Goal: Task Accomplishment & Management: Complete application form

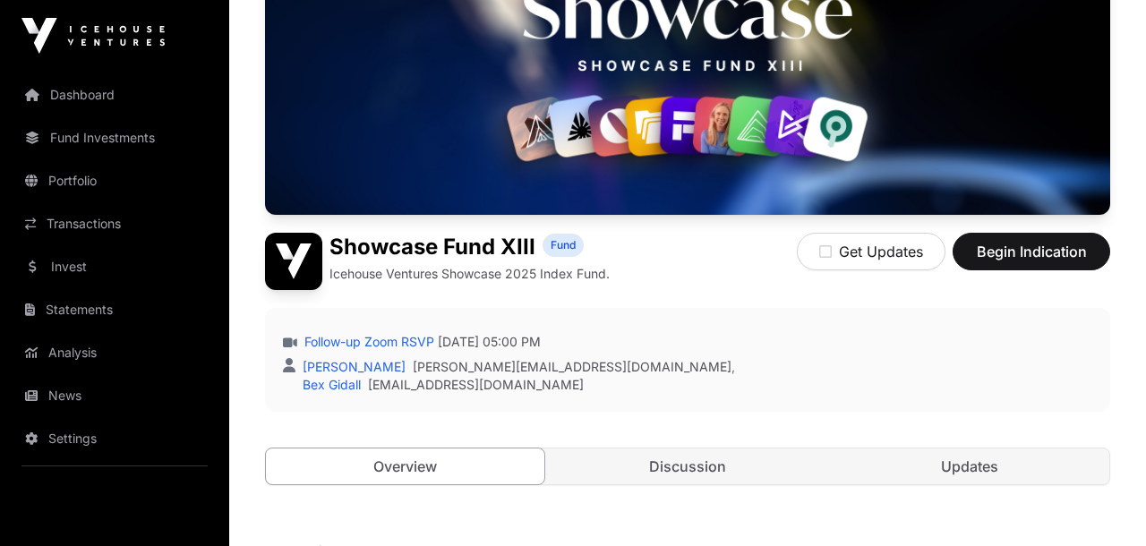
scroll to position [202, 0]
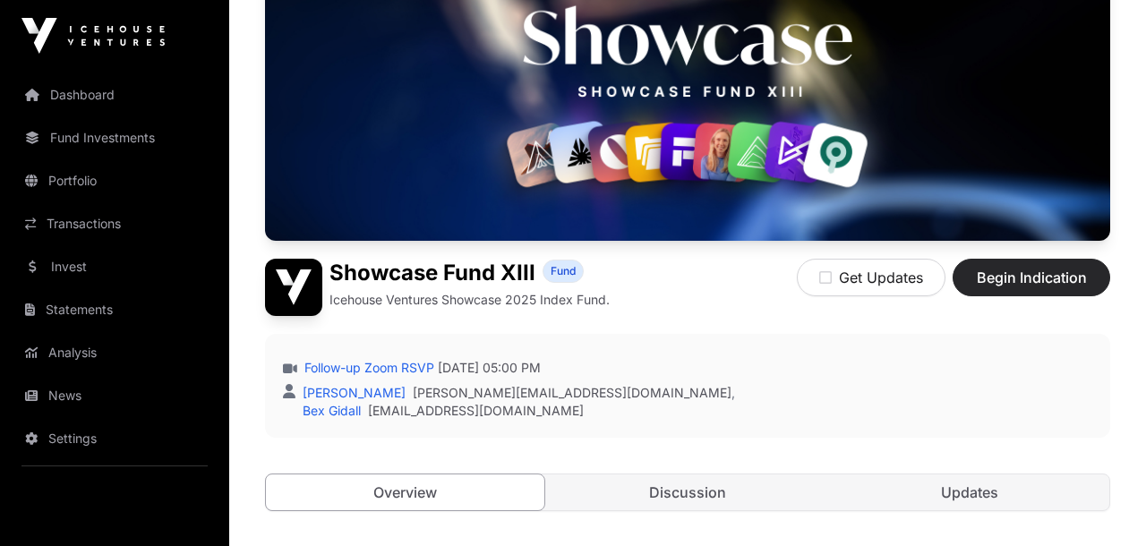
click at [1028, 280] on span "Begin Indication" at bounding box center [1031, 277] width 113 height 21
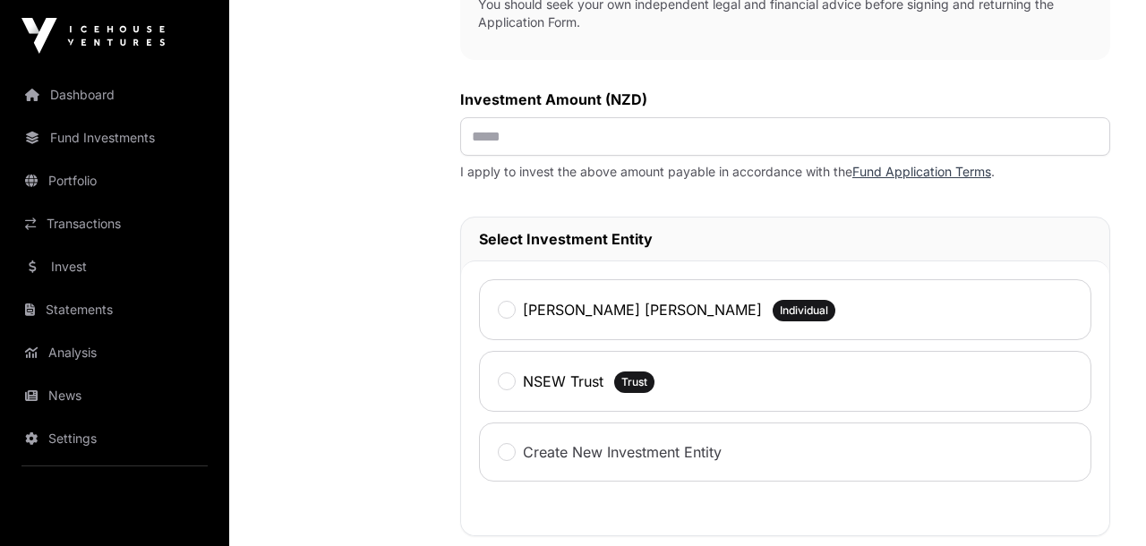
scroll to position [779, 0]
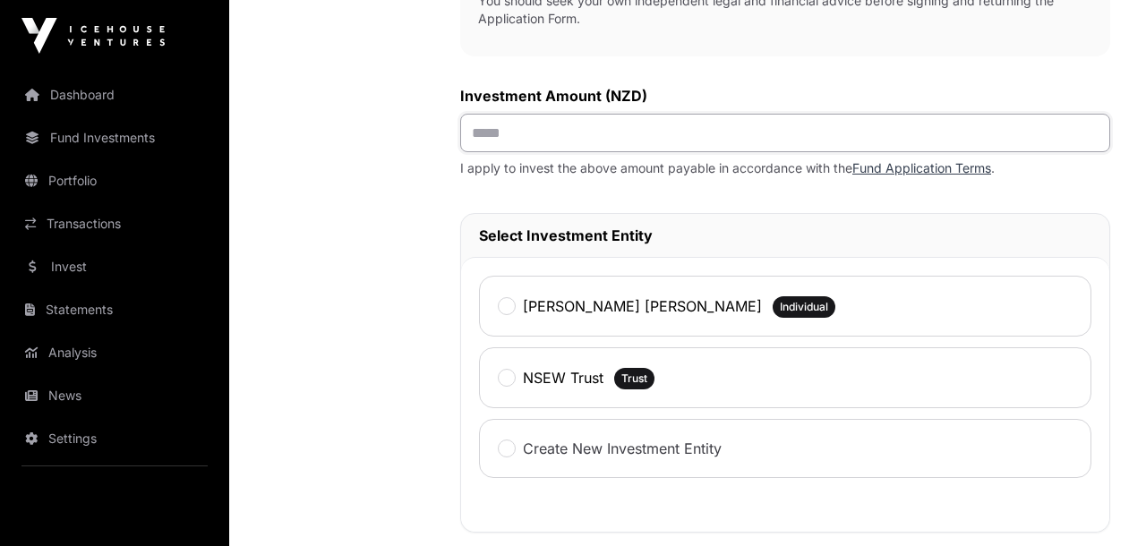
drag, startPoint x: 545, startPoint y: 135, endPoint x: 466, endPoint y: 137, distance: 78.8
click at [466, 137] on input "text" at bounding box center [785, 133] width 650 height 39
type input "********"
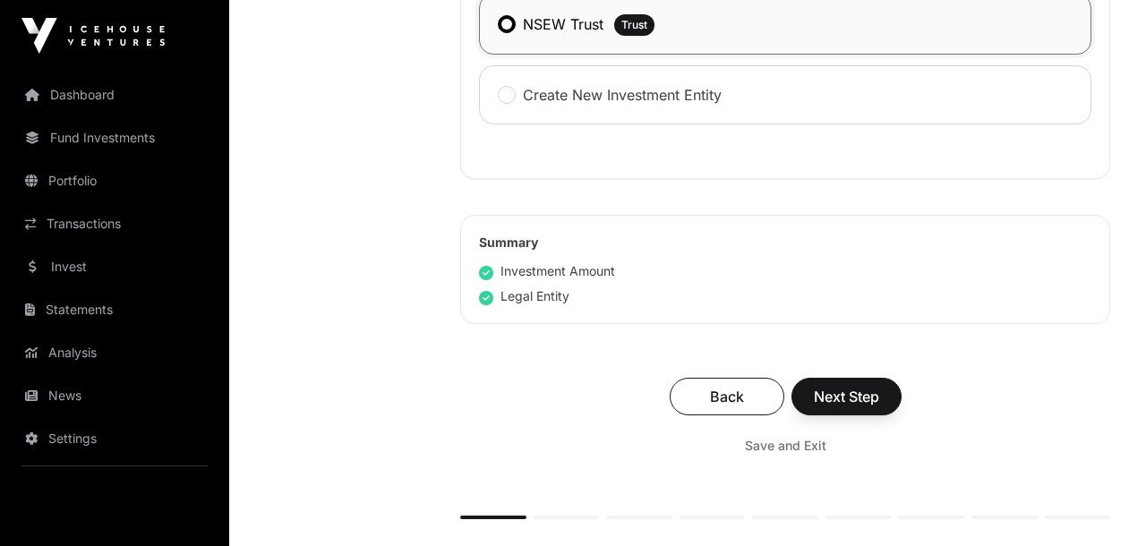
scroll to position [1159, 0]
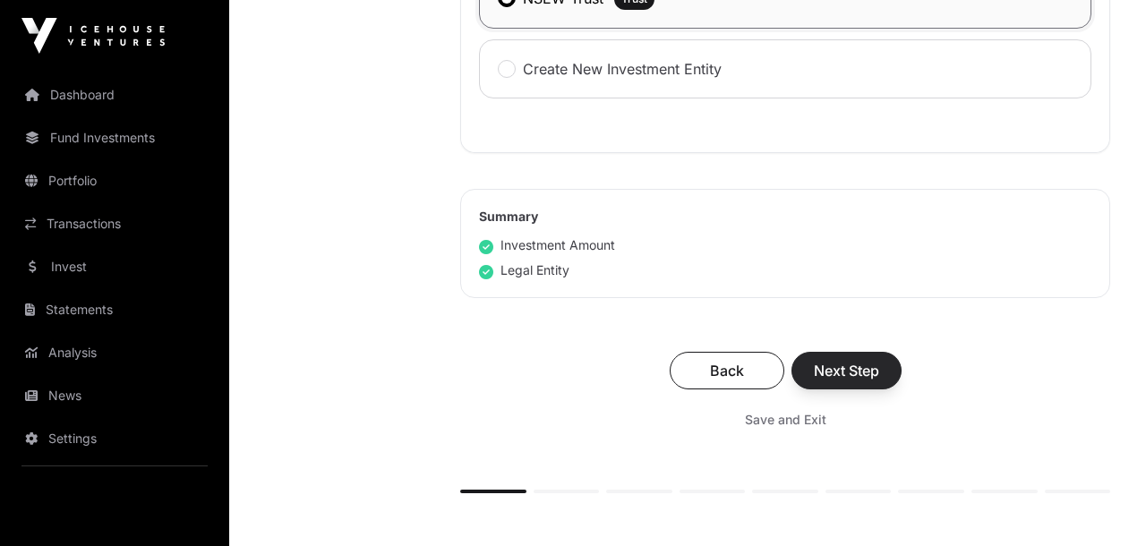
click at [857, 372] on span "Next Step" at bounding box center [846, 370] width 65 height 21
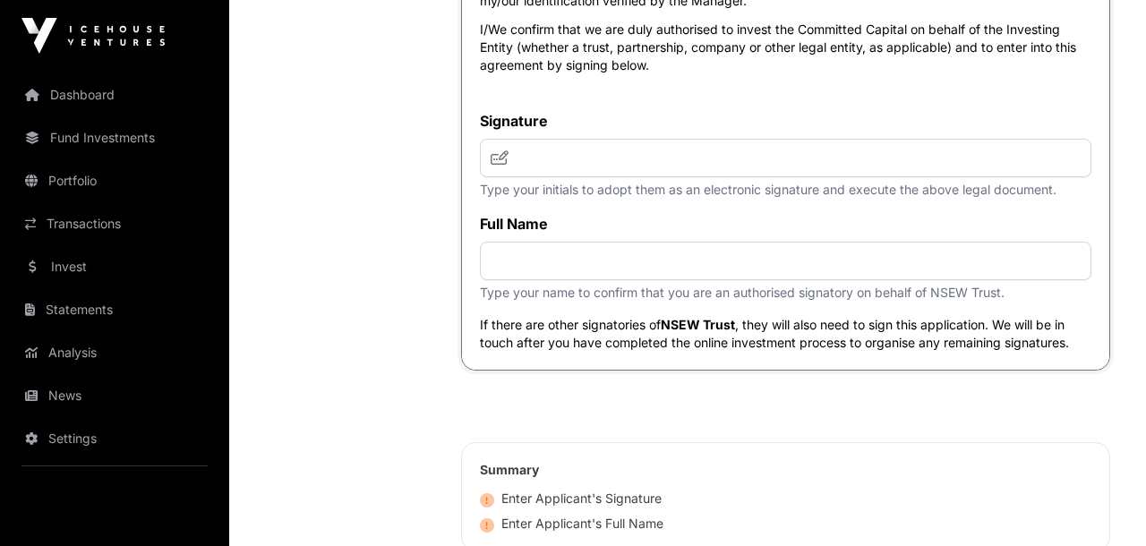
scroll to position [8501, 0]
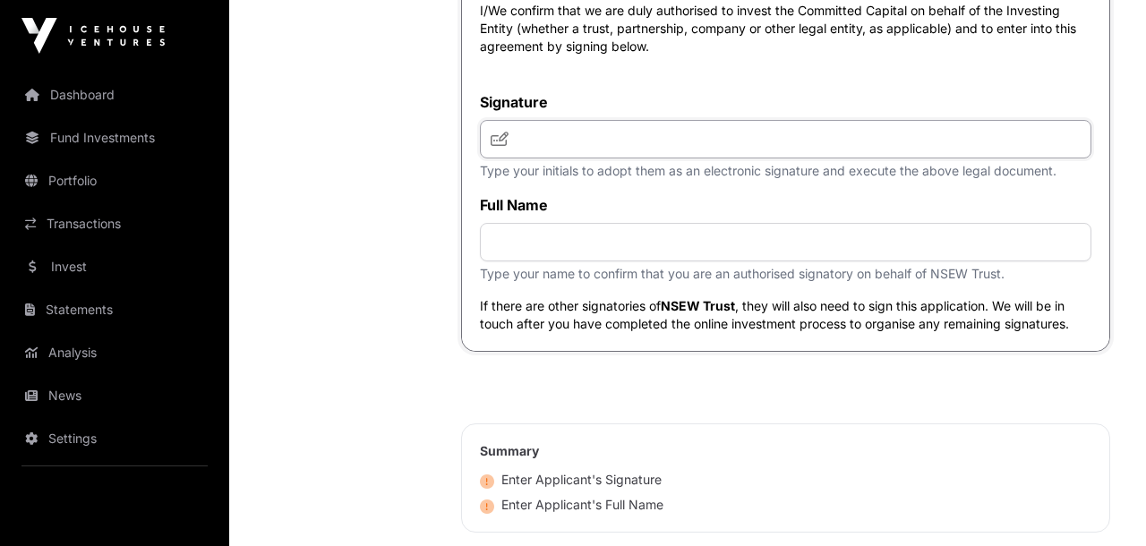
click at [667, 158] on input "text" at bounding box center [786, 139] width 612 height 39
type input "**"
click at [697, 261] on input "text" at bounding box center [786, 242] width 612 height 39
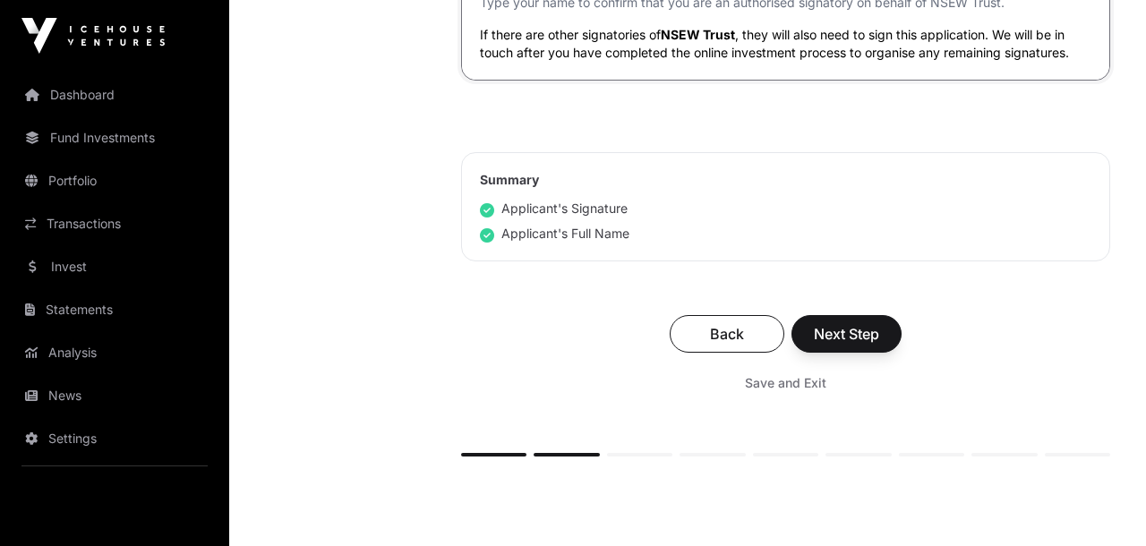
scroll to position [8783, 0]
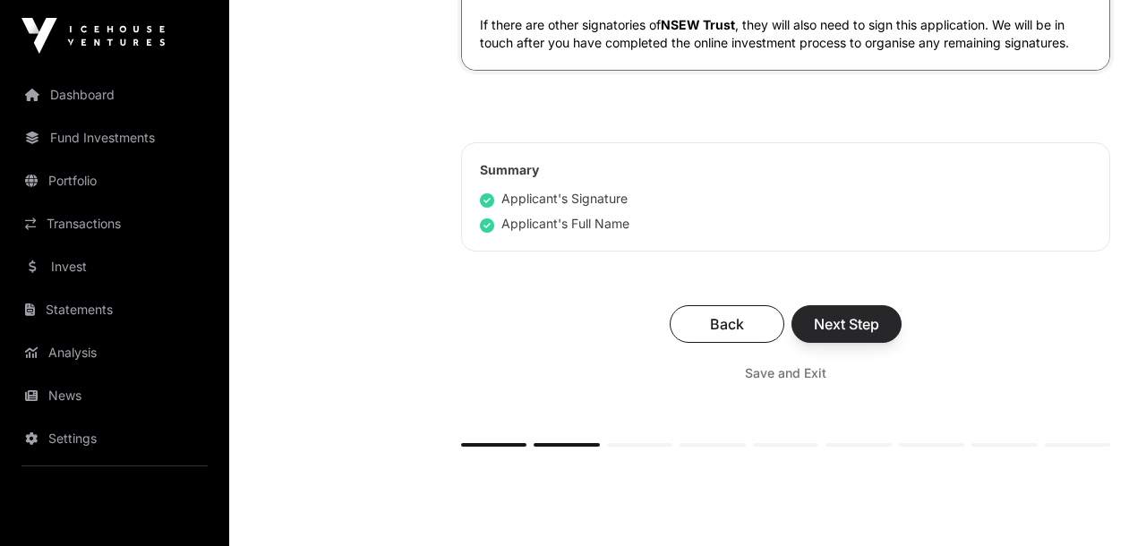
type input "**********"
click at [854, 335] on span "Next Step" at bounding box center [846, 323] width 65 height 21
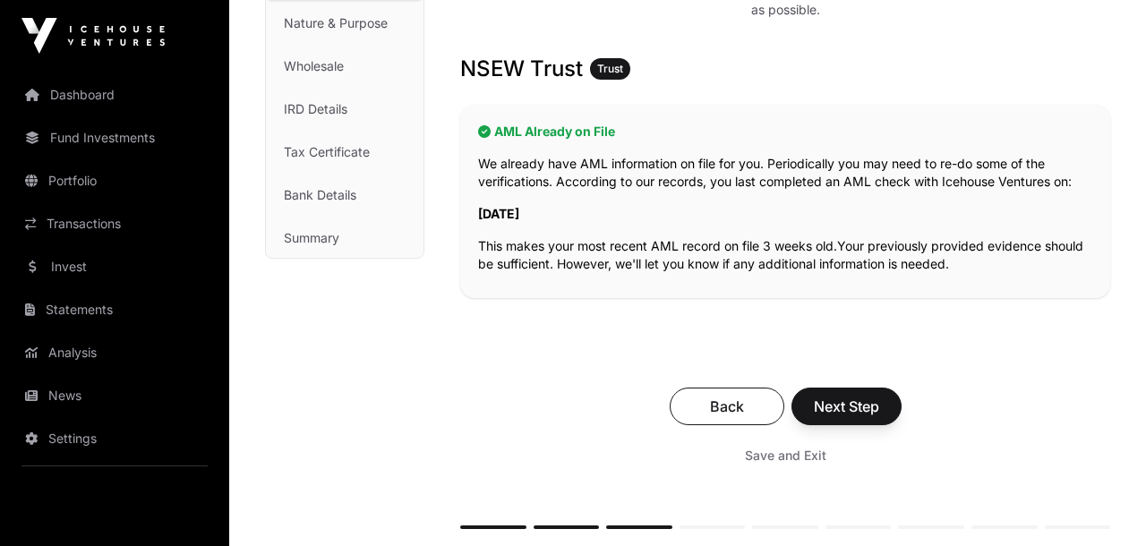
scroll to position [280, 0]
click at [859, 400] on span "Next Step" at bounding box center [846, 405] width 65 height 21
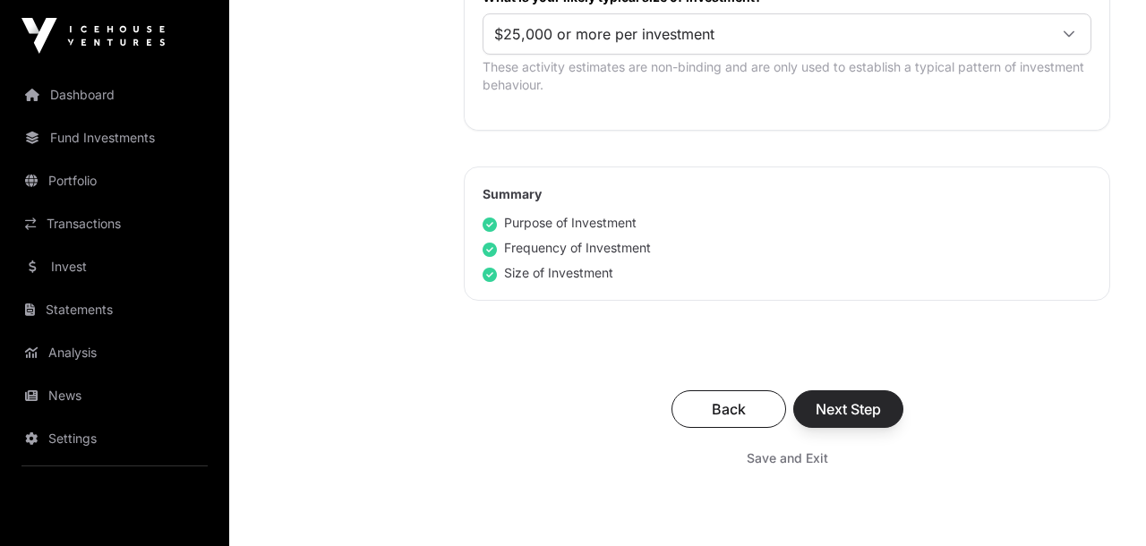
scroll to position [1137, 0]
click at [858, 406] on span "Next Step" at bounding box center [848, 408] width 65 height 21
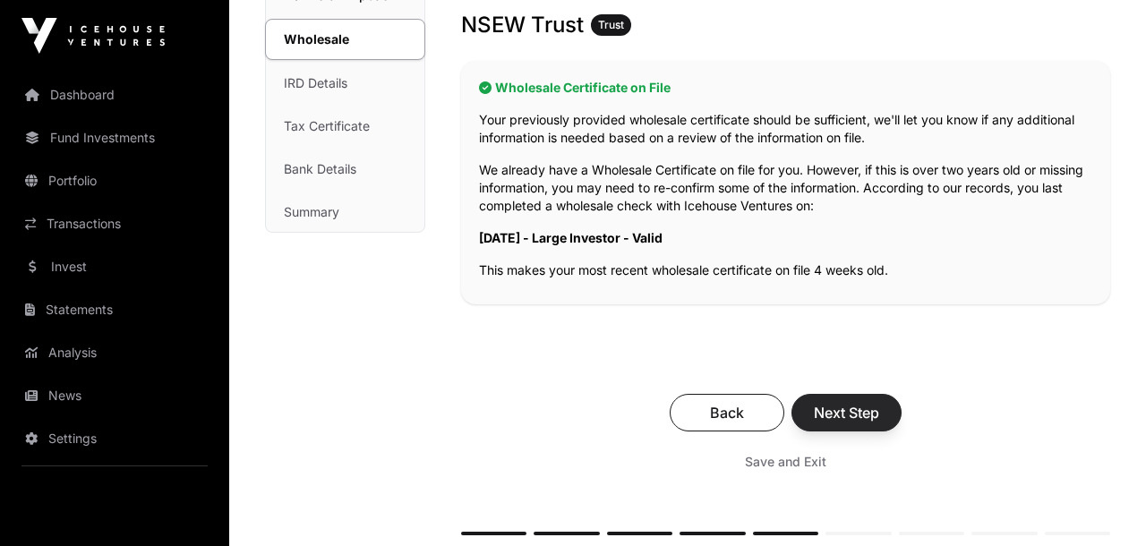
scroll to position [295, 0]
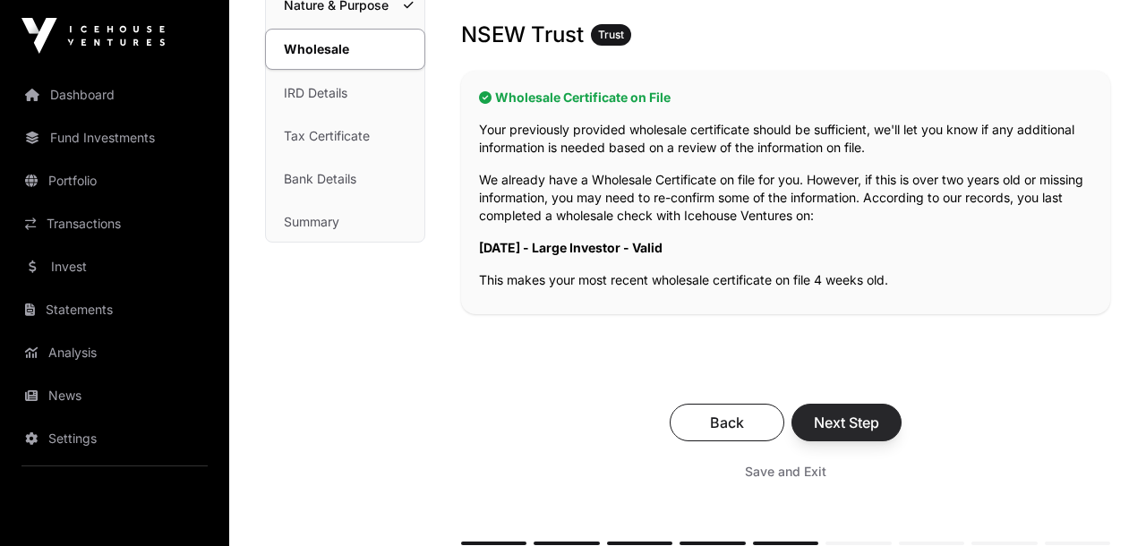
click at [851, 425] on span "Next Step" at bounding box center [846, 422] width 65 height 21
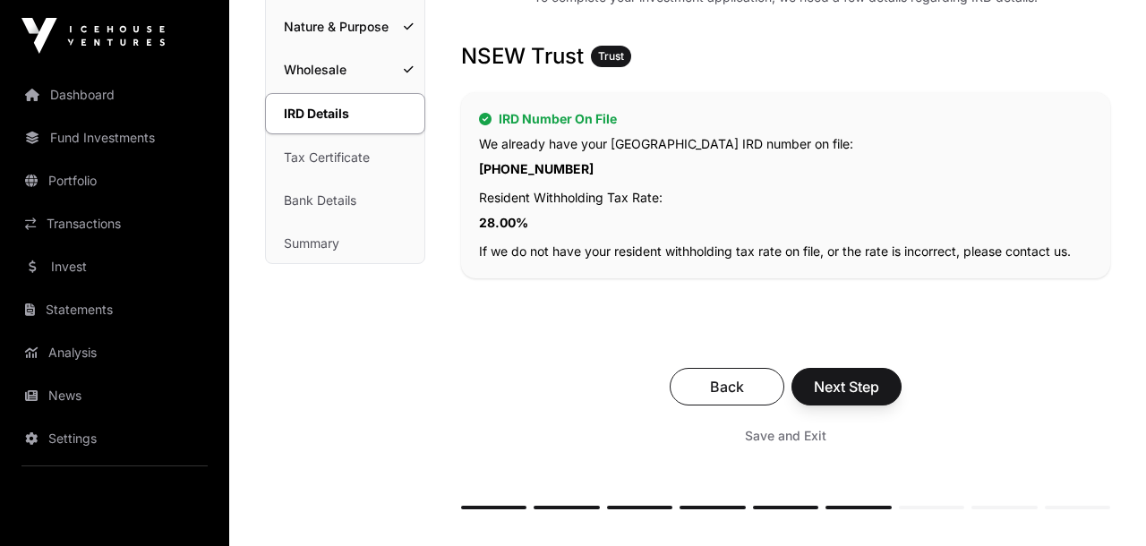
scroll to position [275, 0]
click at [850, 389] on span "Next Step" at bounding box center [846, 385] width 65 height 21
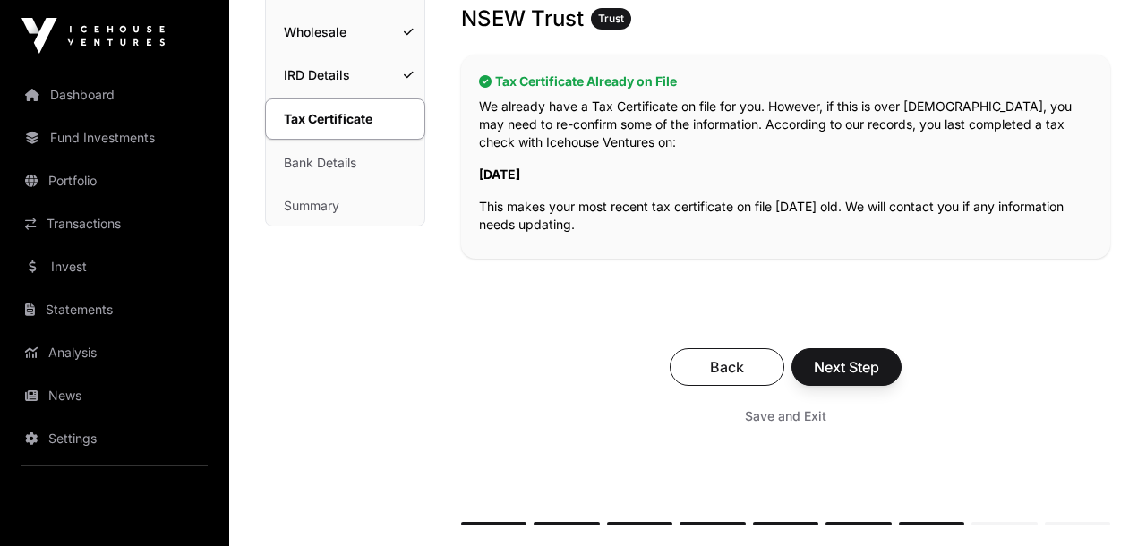
scroll to position [367, 0]
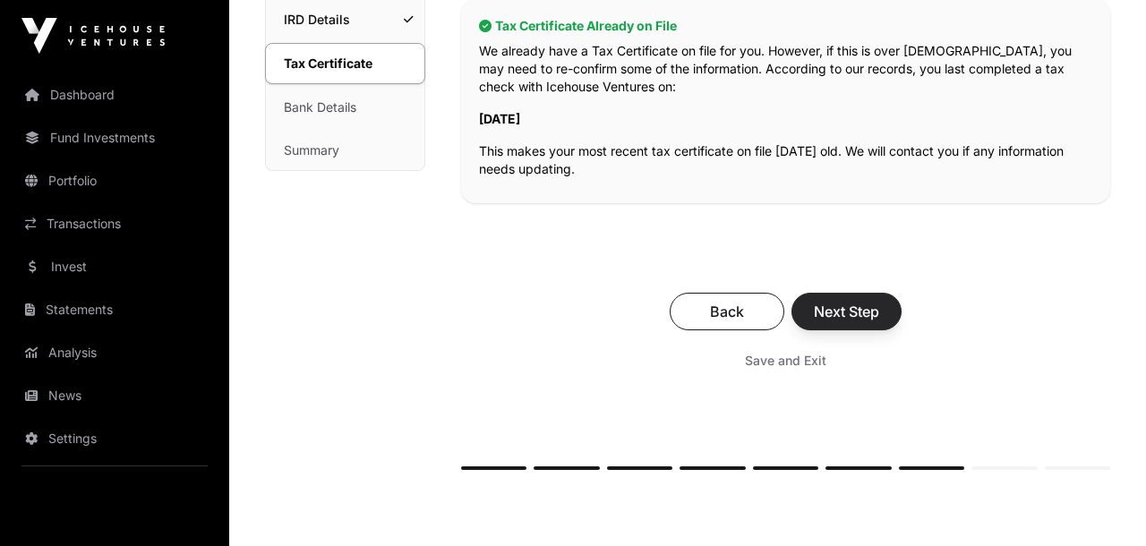
click at [867, 310] on span "Next Step" at bounding box center [846, 311] width 65 height 21
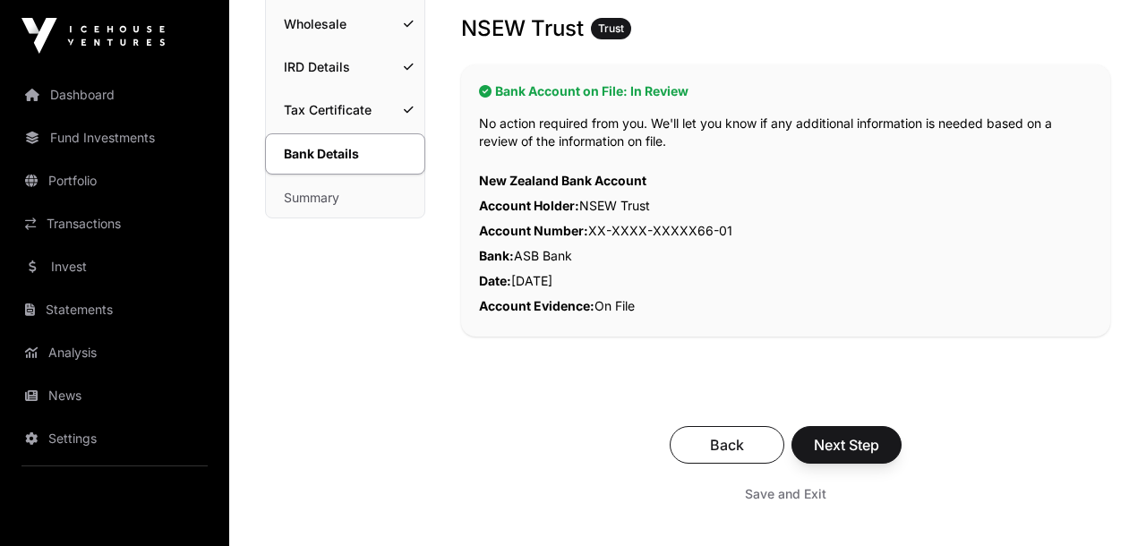
scroll to position [321, 0]
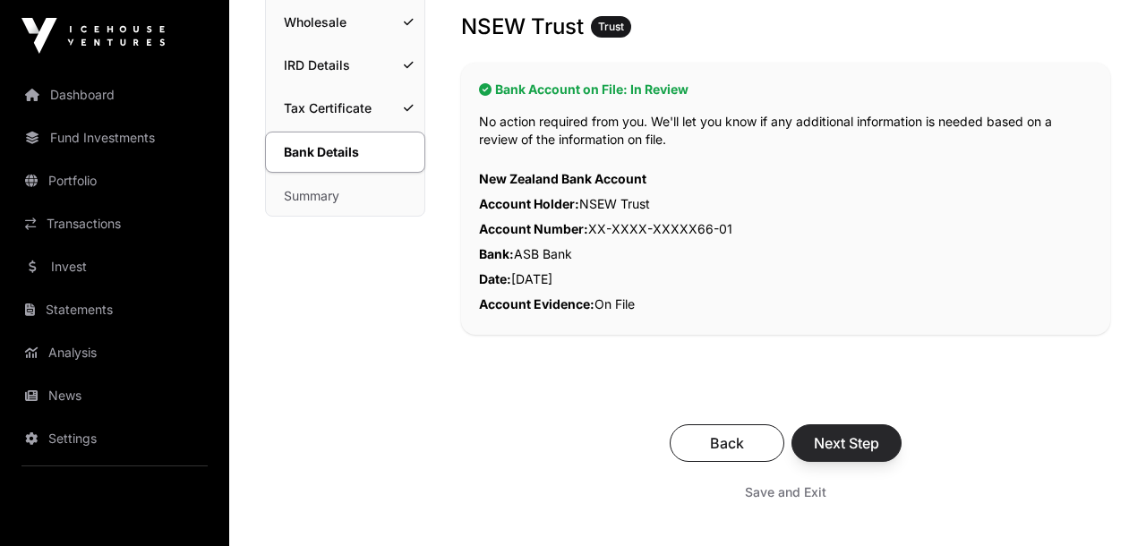
click at [859, 441] on span "Next Step" at bounding box center [846, 442] width 65 height 21
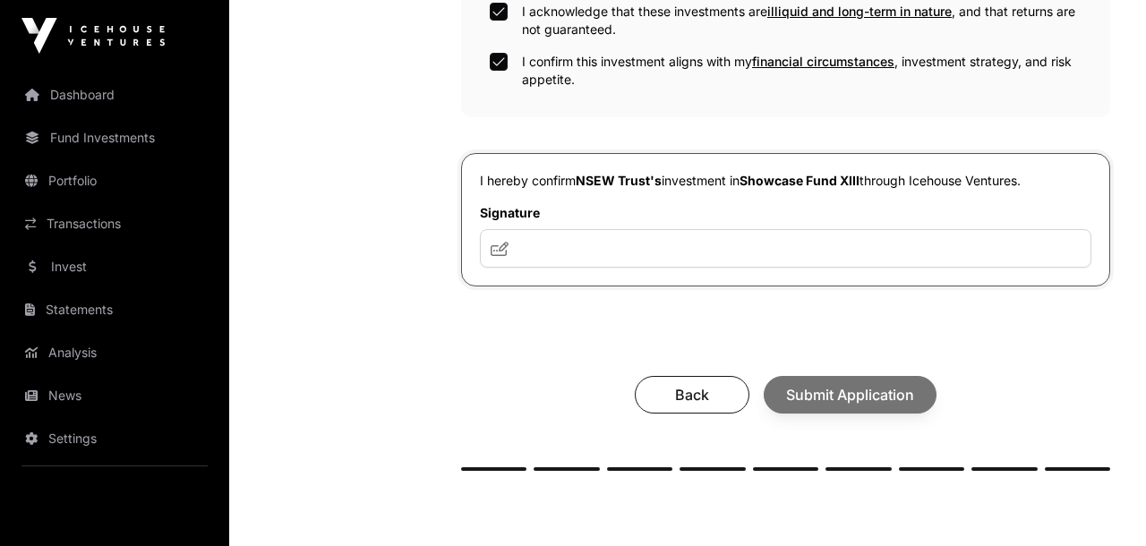
scroll to position [715, 0]
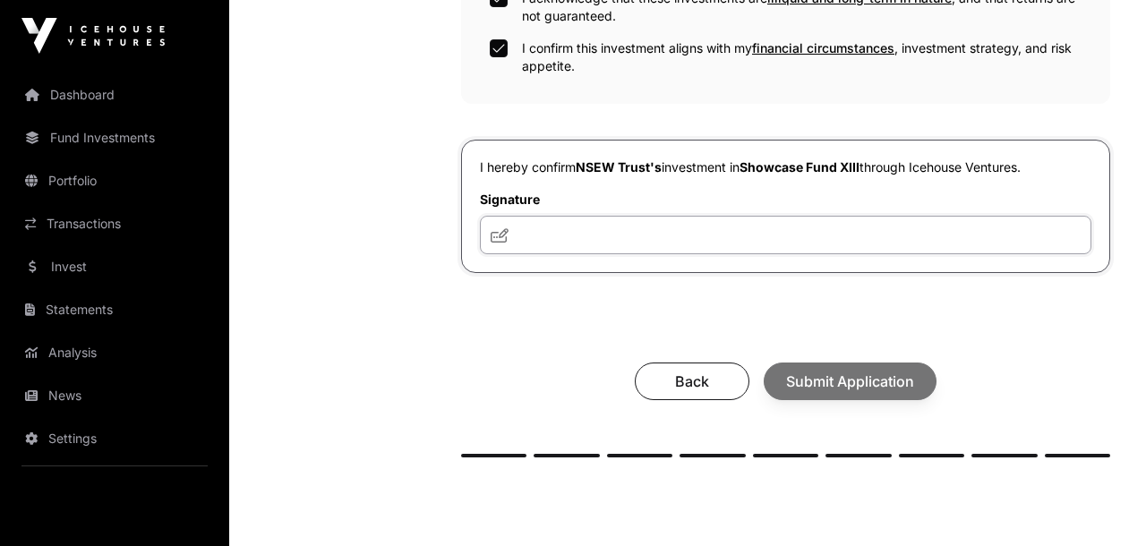
click at [729, 244] on input "text" at bounding box center [786, 235] width 612 height 39
type input "**"
click at [845, 372] on button "Submit Application" at bounding box center [850, 382] width 173 height 38
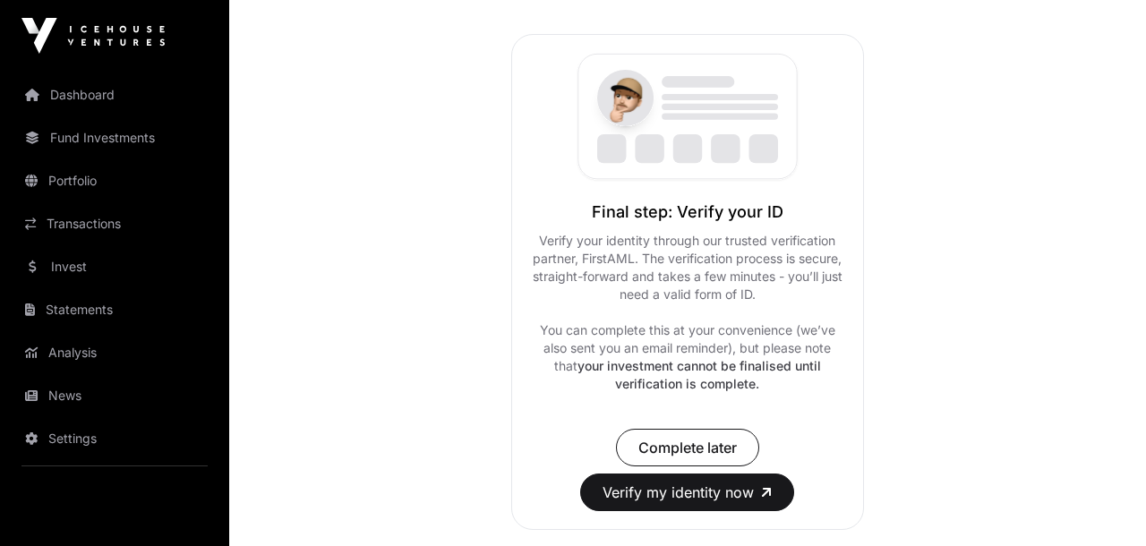
scroll to position [299, 0]
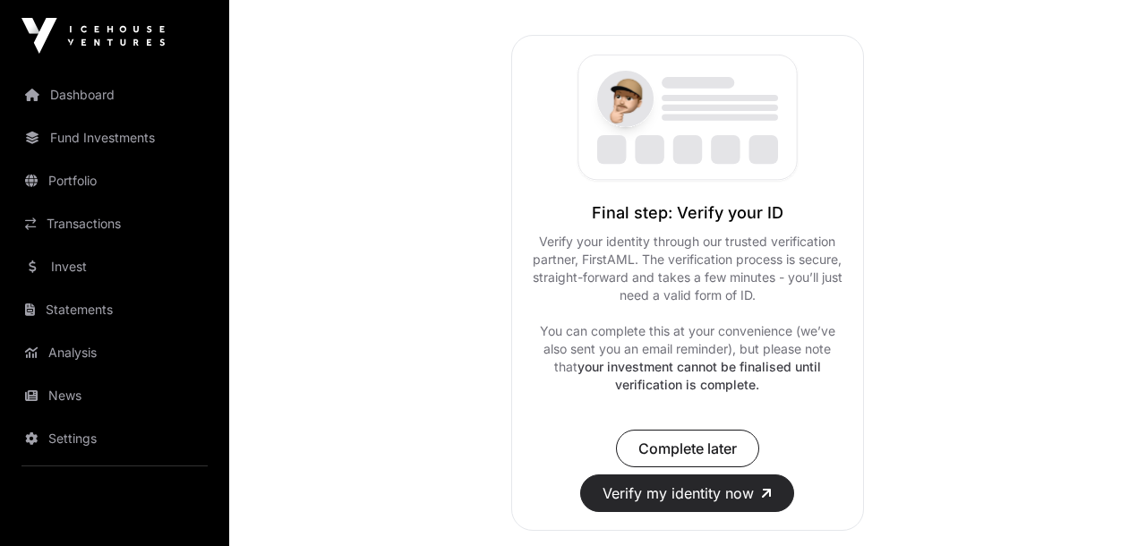
click at [724, 492] on button "Verify my identity now" at bounding box center [687, 494] width 214 height 38
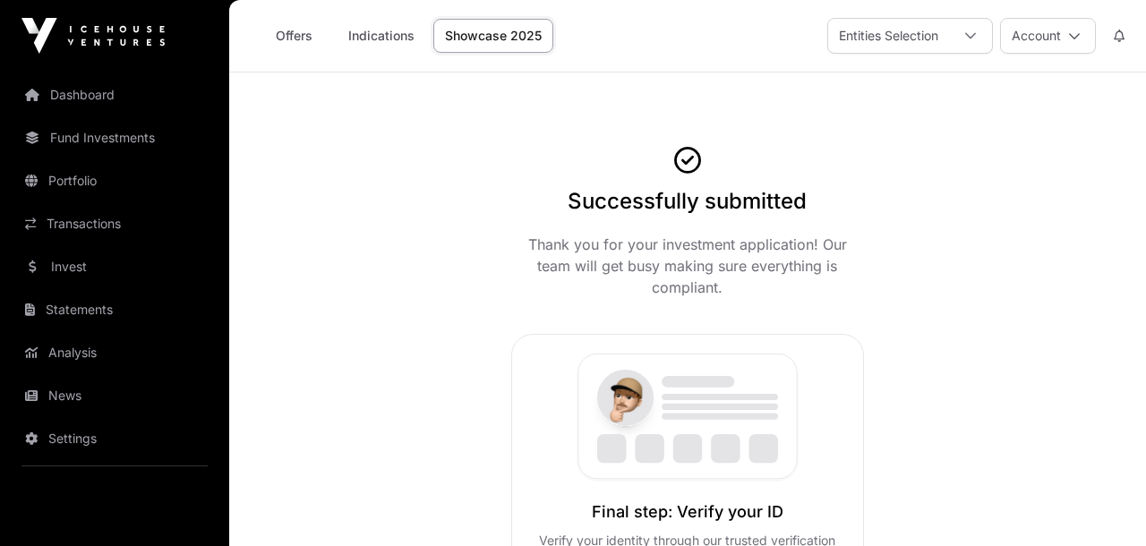
scroll to position [0, 0]
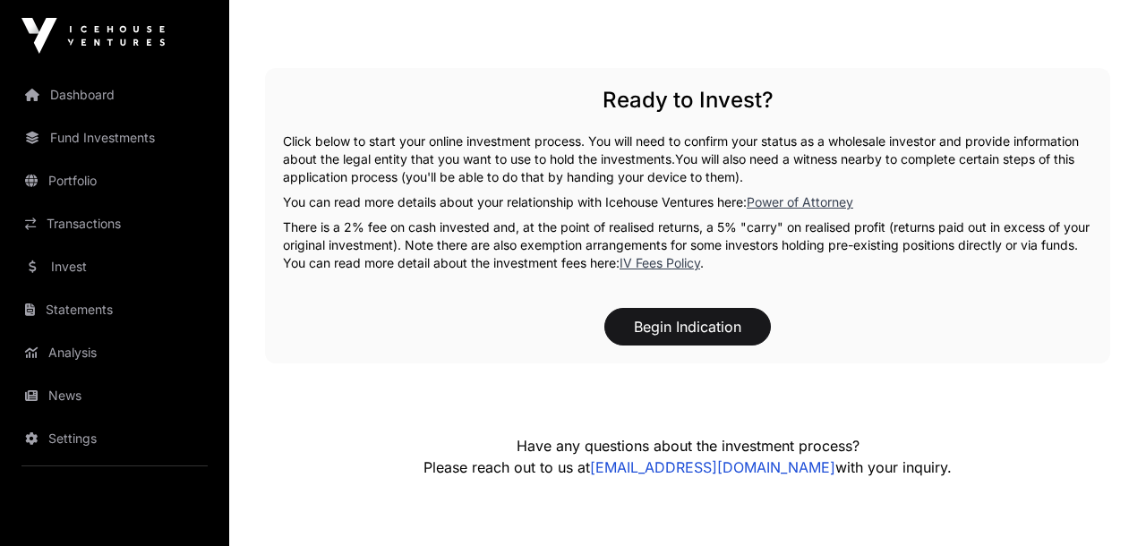
scroll to position [837, 0]
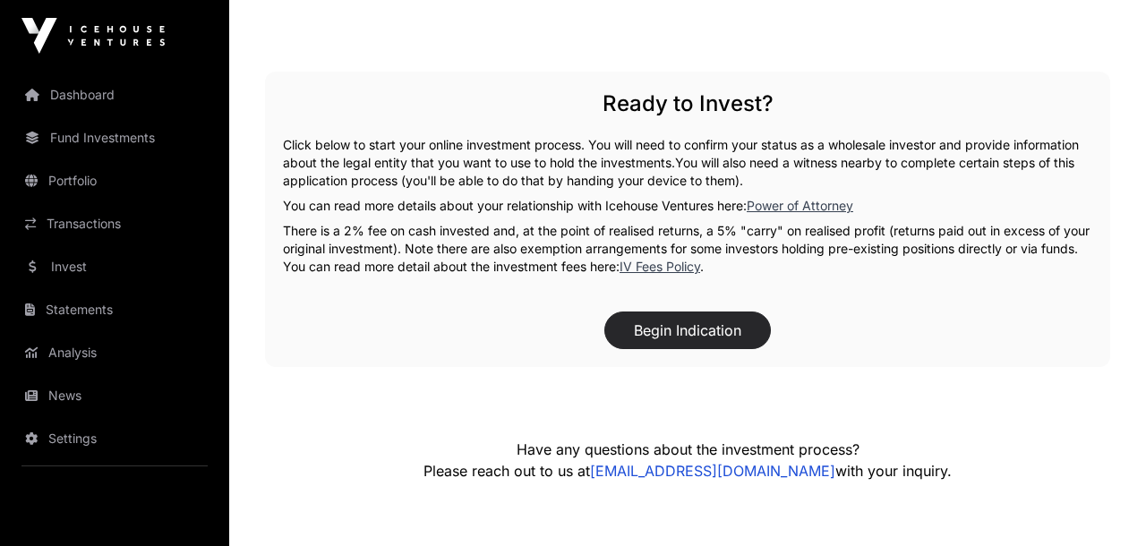
click at [696, 330] on button "Begin Indication" at bounding box center [687, 331] width 167 height 38
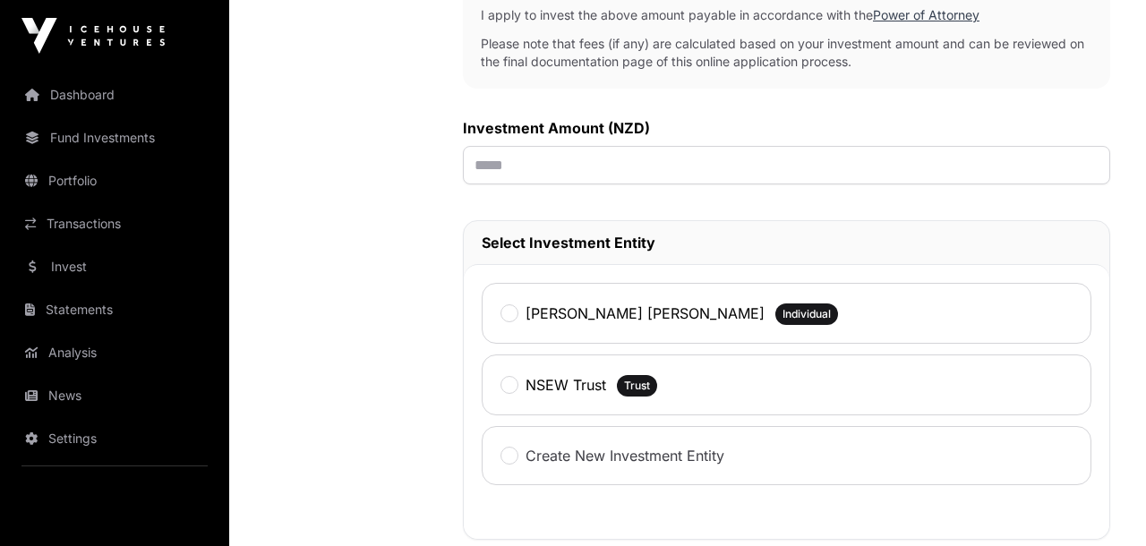
scroll to position [649, 0]
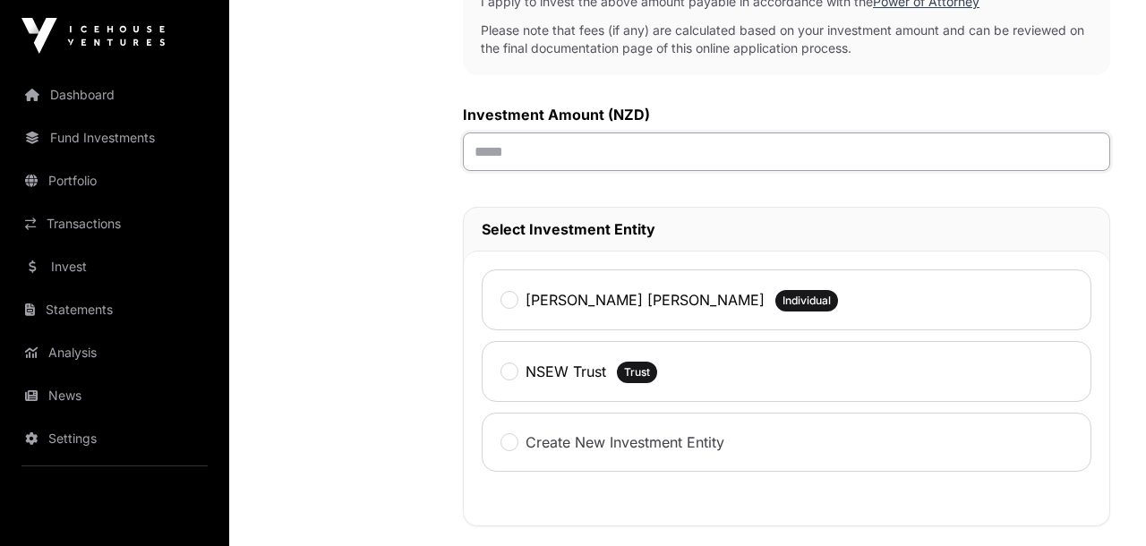
click at [545, 141] on input "text" at bounding box center [786, 152] width 647 height 39
type input "********"
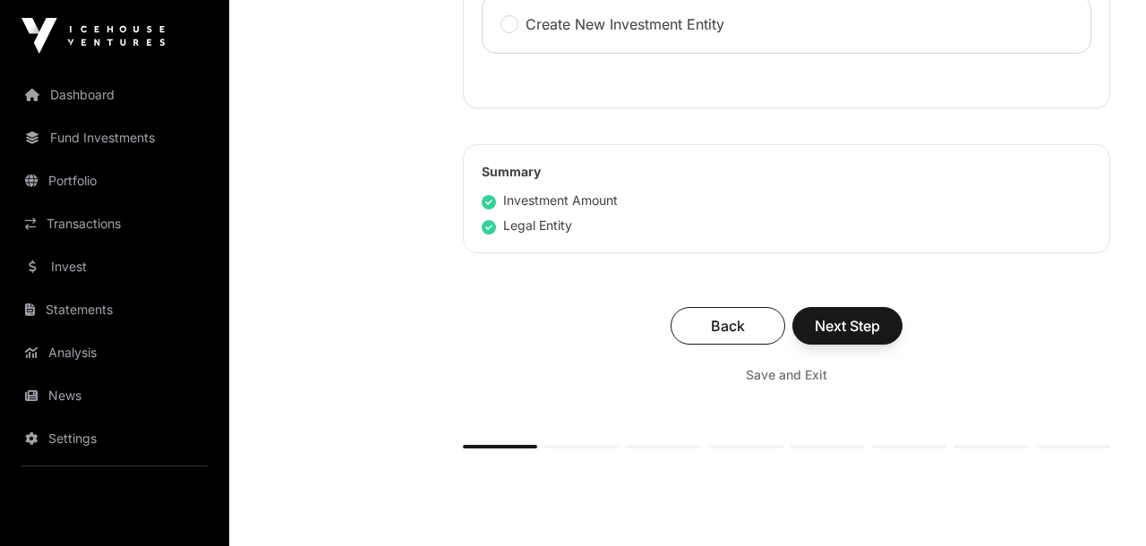
scroll to position [1068, 0]
click at [843, 321] on span "Next Step" at bounding box center [847, 324] width 65 height 21
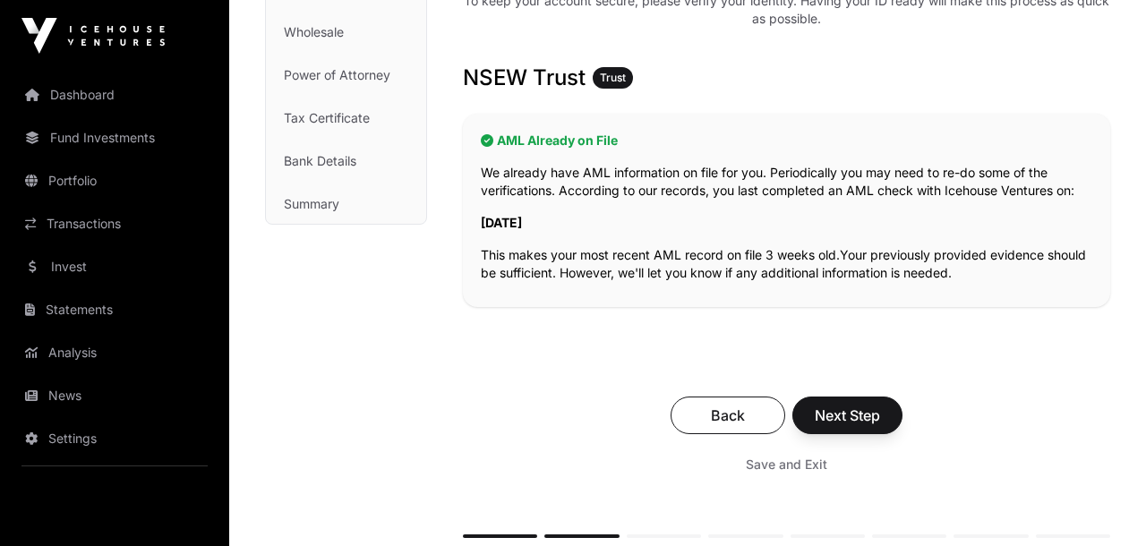
scroll to position [277, 0]
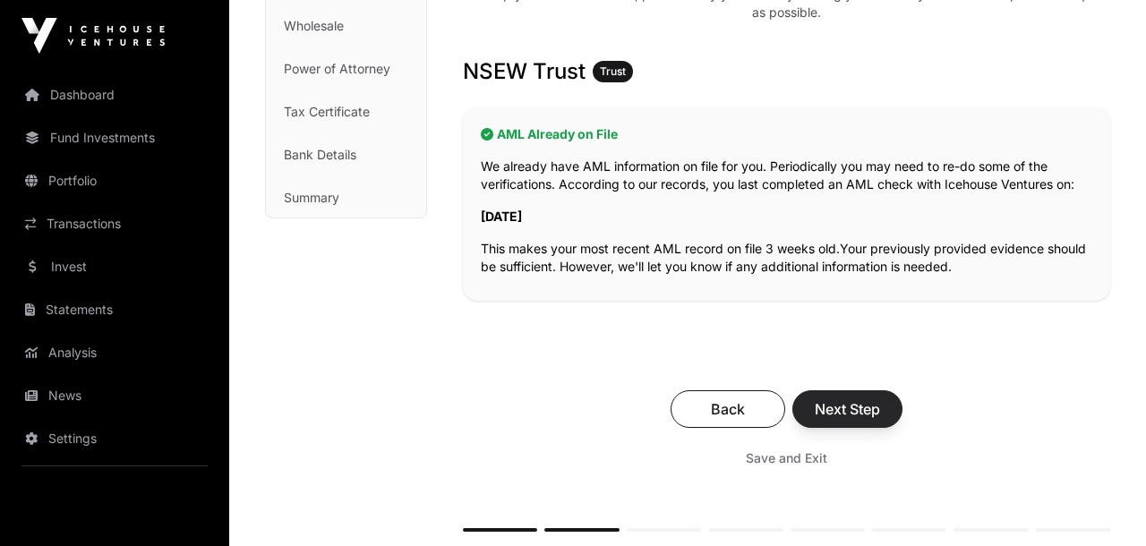
click at [858, 401] on span "Next Step" at bounding box center [847, 408] width 65 height 21
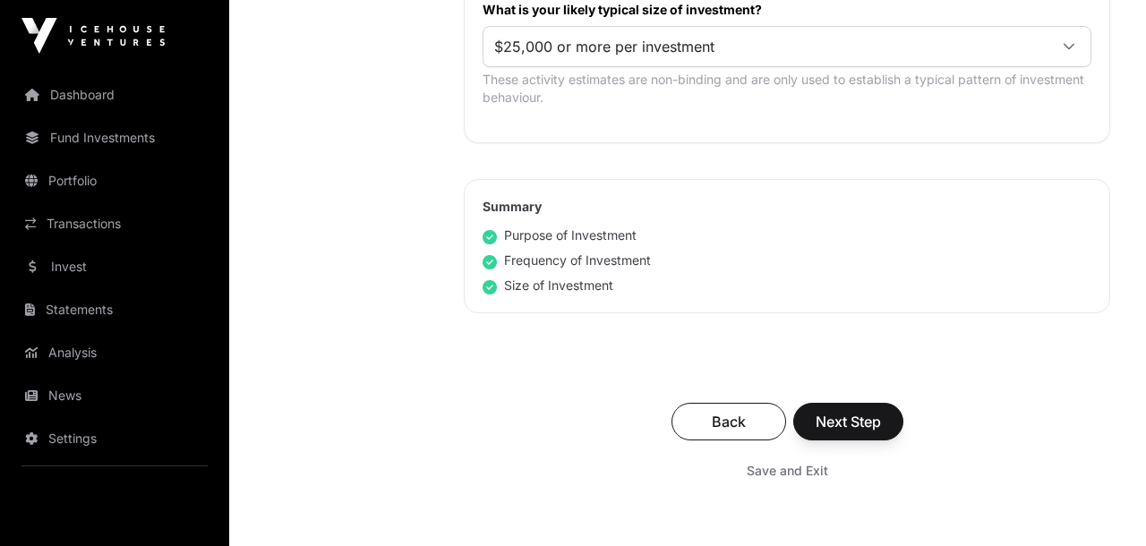
scroll to position [1125, 0]
click at [840, 416] on span "Next Step" at bounding box center [848, 420] width 65 height 21
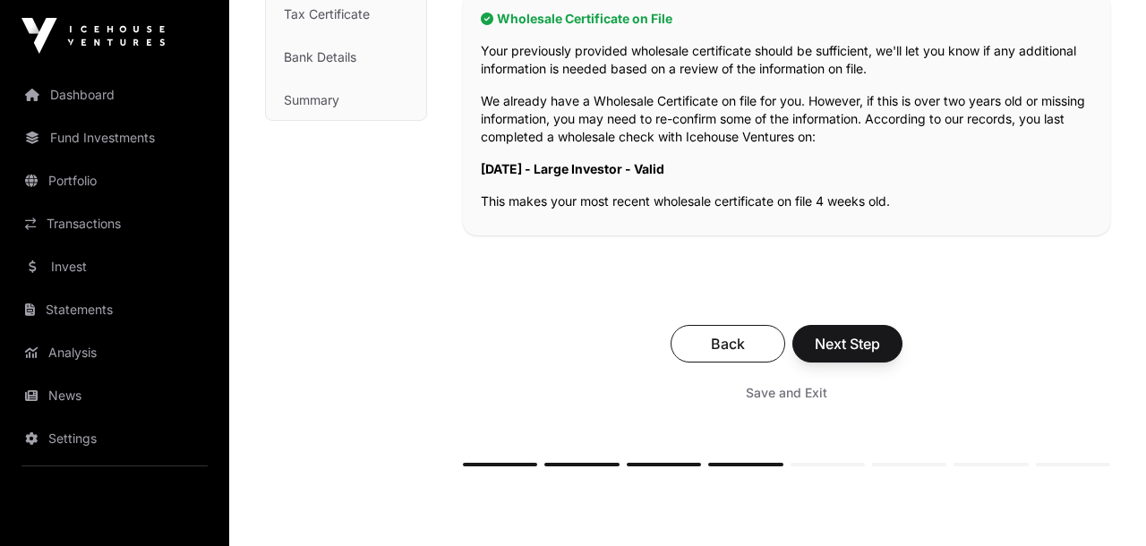
scroll to position [378, 0]
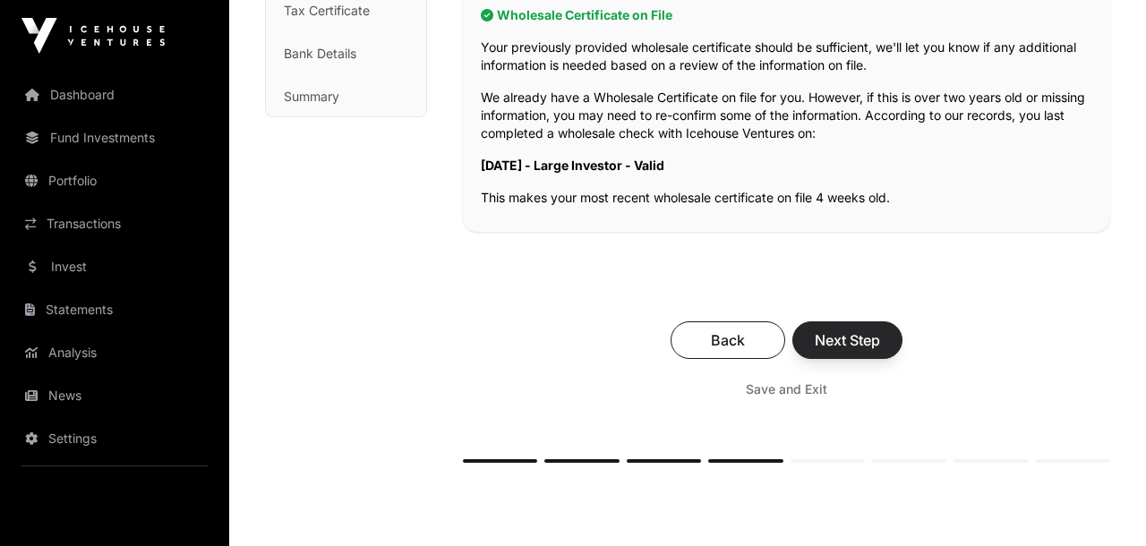
click at [857, 344] on span "Next Step" at bounding box center [847, 339] width 65 height 21
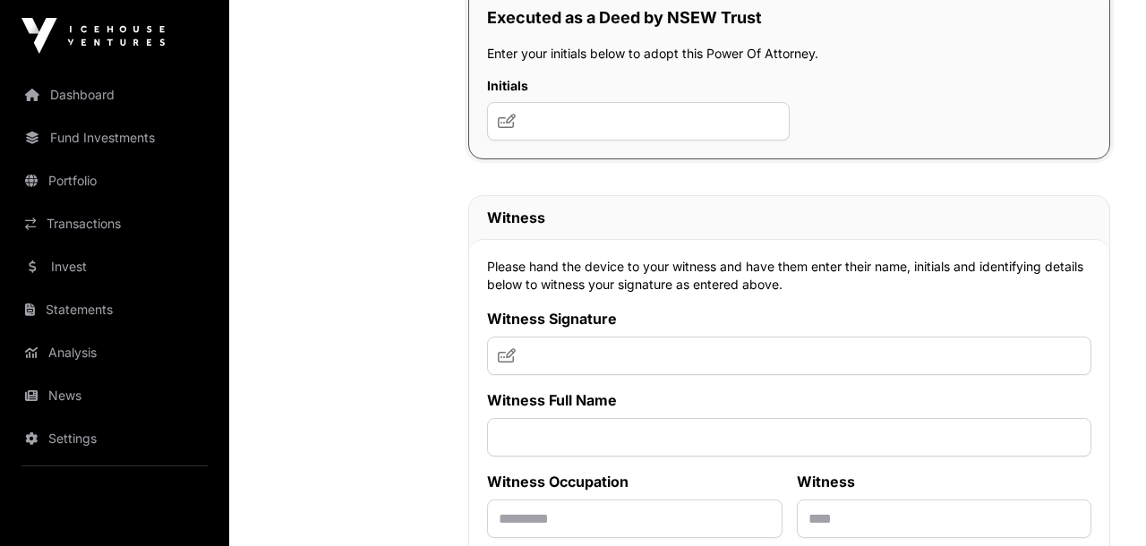
scroll to position [13780, 0]
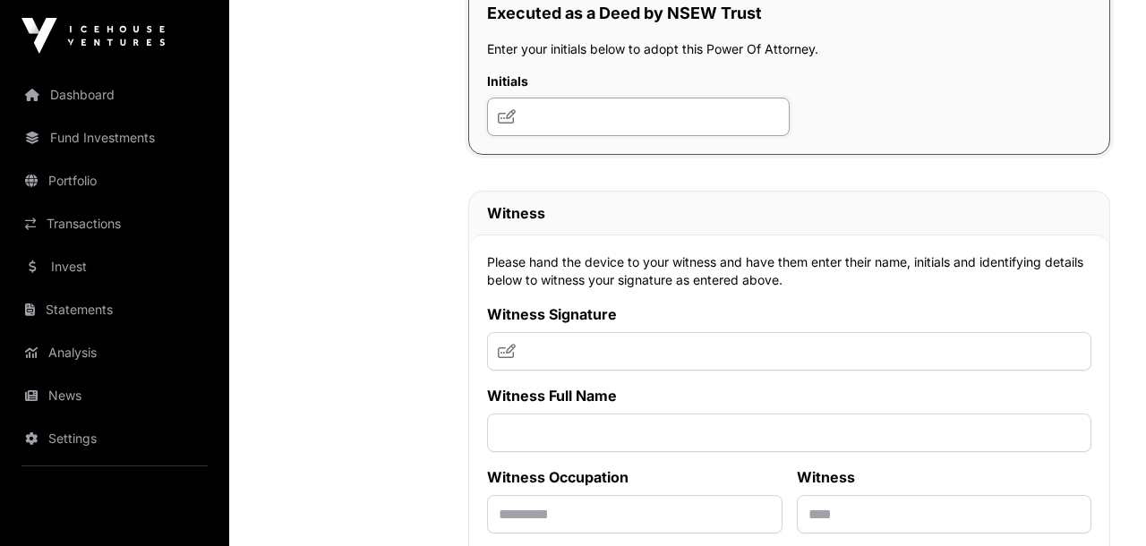
click at [697, 136] on input "text" at bounding box center [638, 117] width 303 height 39
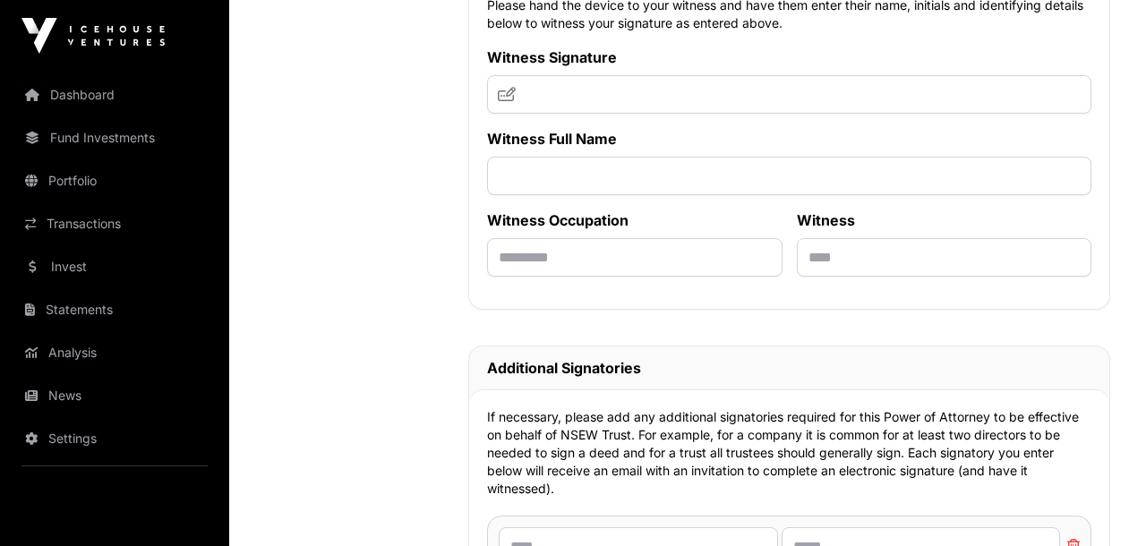
scroll to position [14035, 0]
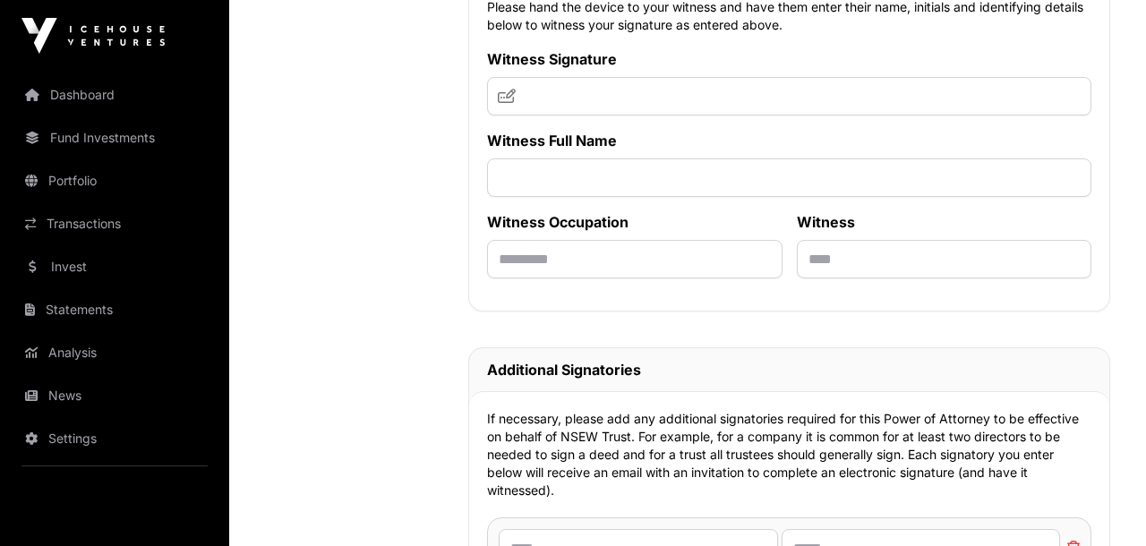
type input "**"
click at [508, 103] on icon at bounding box center [507, 96] width 18 height 14
click at [634, 116] on input "text" at bounding box center [789, 96] width 604 height 39
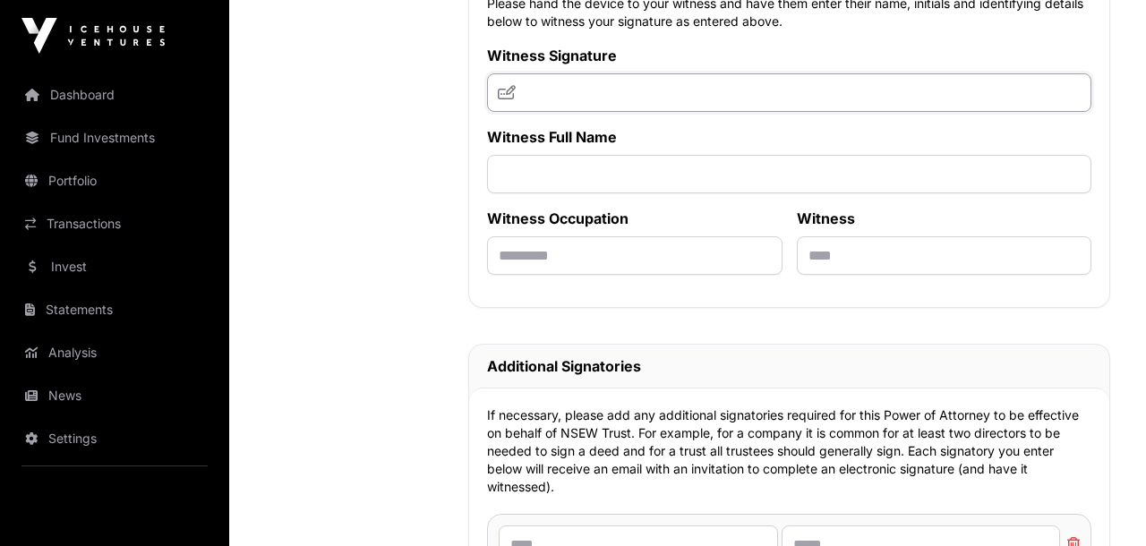
scroll to position [14023, 0]
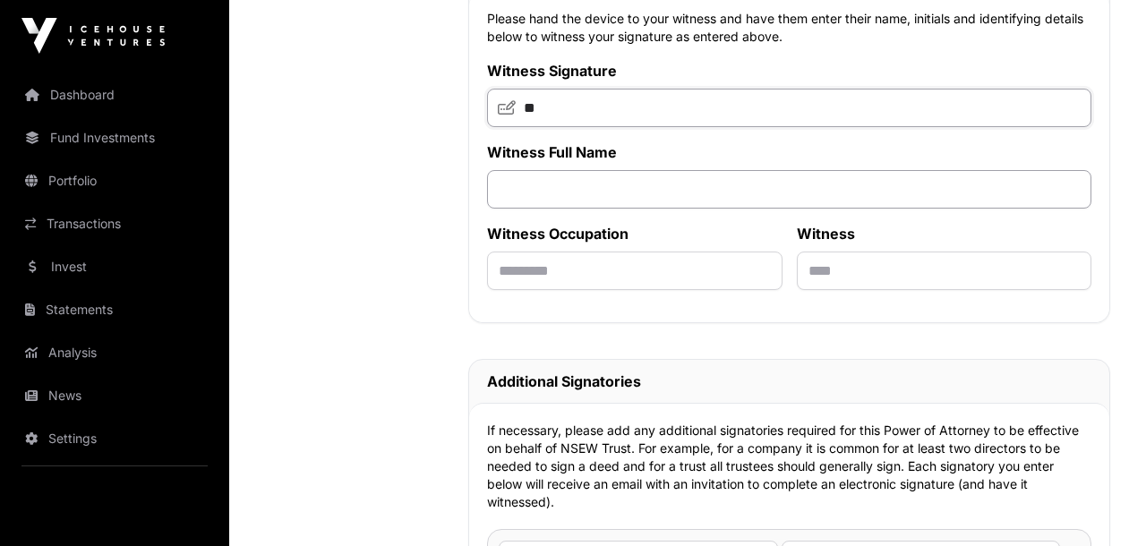
type input "**"
click at [714, 209] on input "*******" at bounding box center [789, 189] width 604 height 39
click at [722, 209] on input "*******" at bounding box center [789, 189] width 604 height 39
type input "**********"
click at [705, 290] on input "text" at bounding box center [634, 271] width 295 height 39
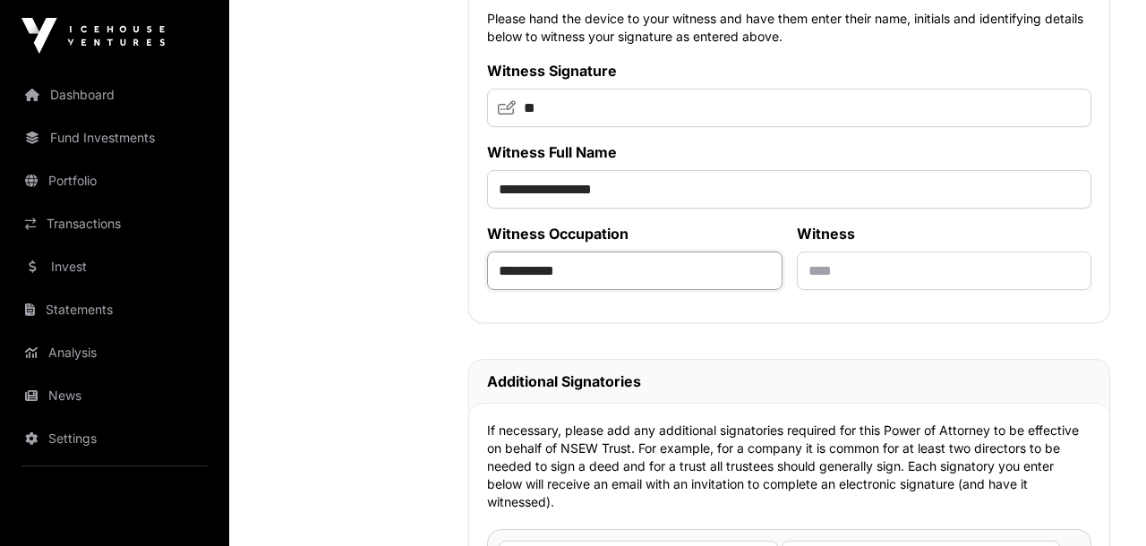
type input "**********"
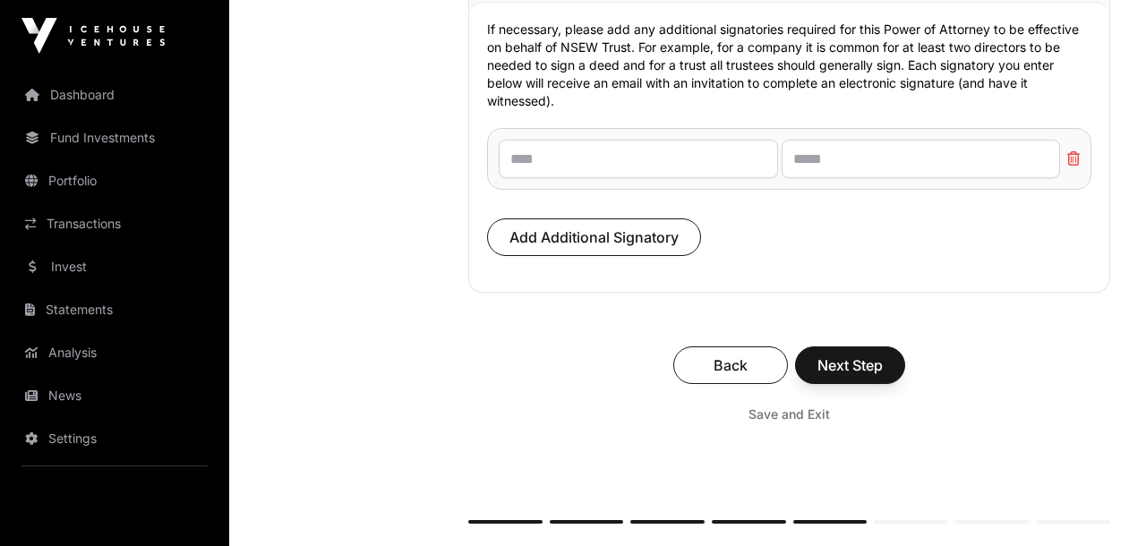
scroll to position [14424, 0]
type input "**********"
click at [1092, 207] on div "**********" at bounding box center [789, 147] width 640 height 290
click at [898, 178] on input "text" at bounding box center [921, 159] width 279 height 39
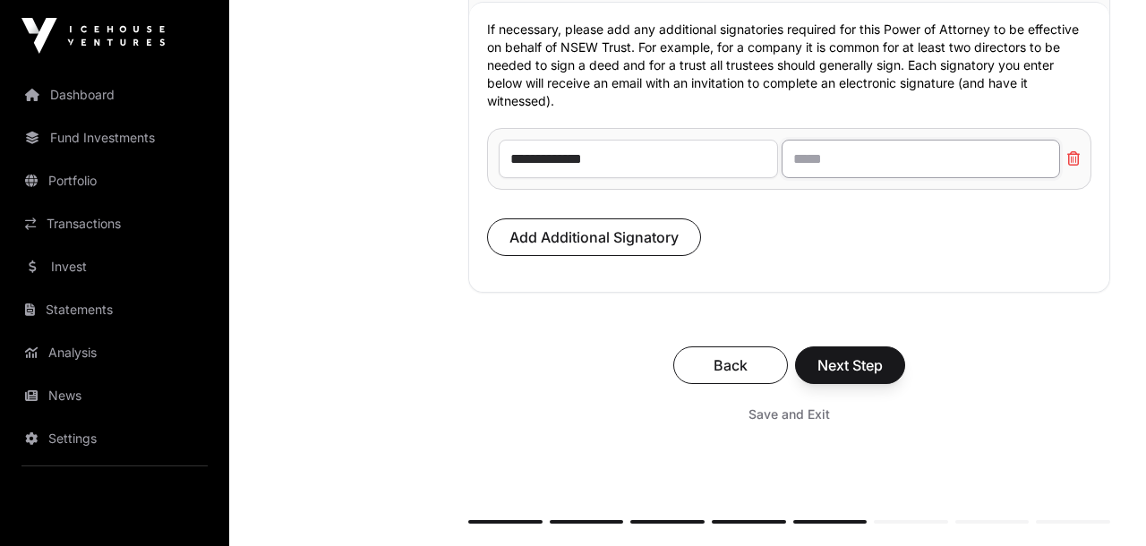
paste input "**********"
type input "**********"
click at [861, 376] on span "Next Step" at bounding box center [849, 365] width 65 height 21
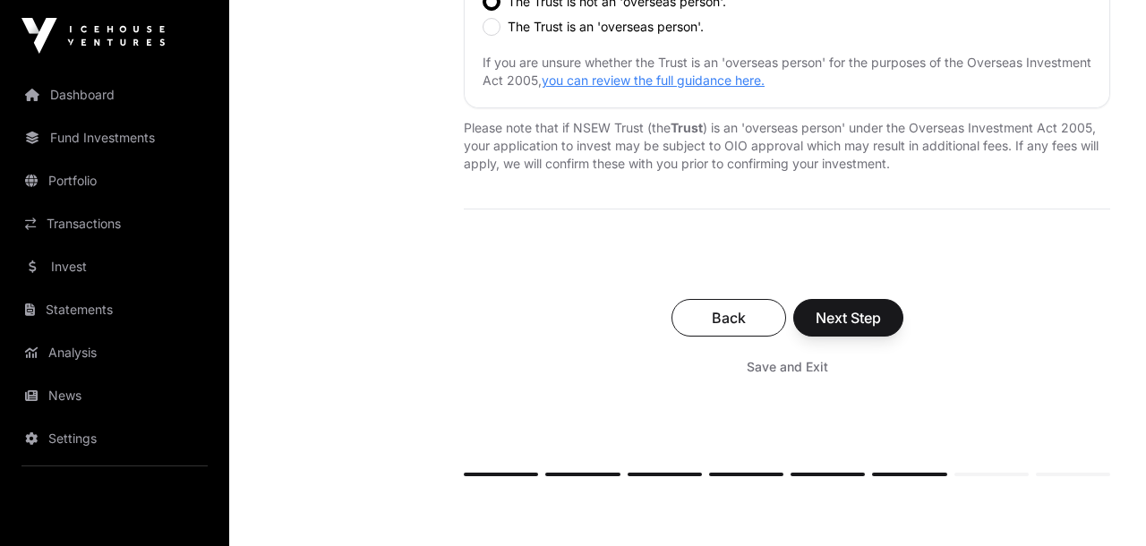
scroll to position [784, 0]
click at [869, 319] on span "Next Step" at bounding box center [848, 316] width 65 height 21
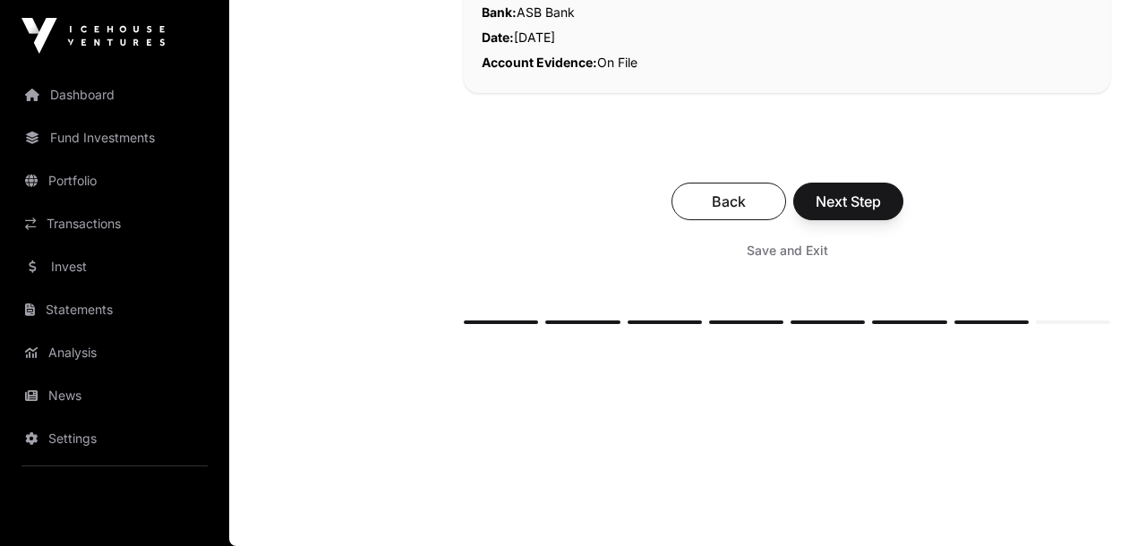
scroll to position [563, 0]
click at [851, 201] on span "Next Step" at bounding box center [848, 201] width 65 height 21
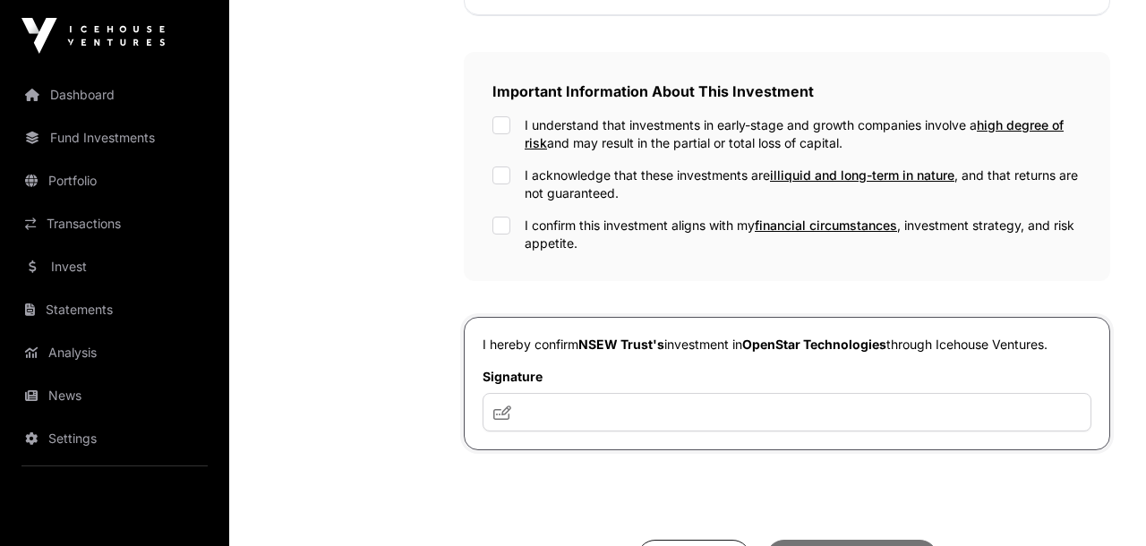
scroll to position [543, 0]
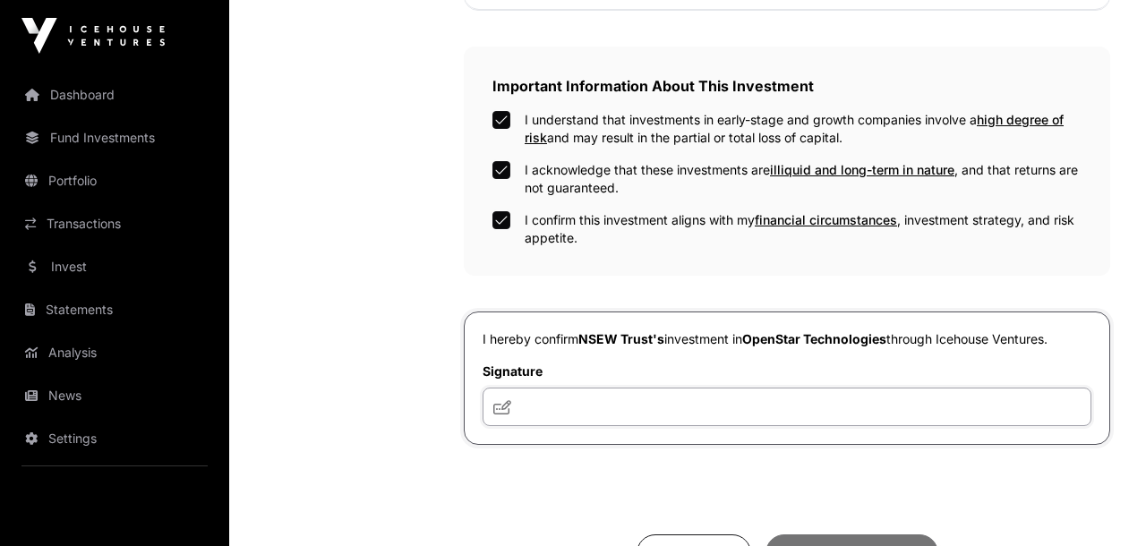
click at [604, 406] on input "text" at bounding box center [787, 407] width 609 height 39
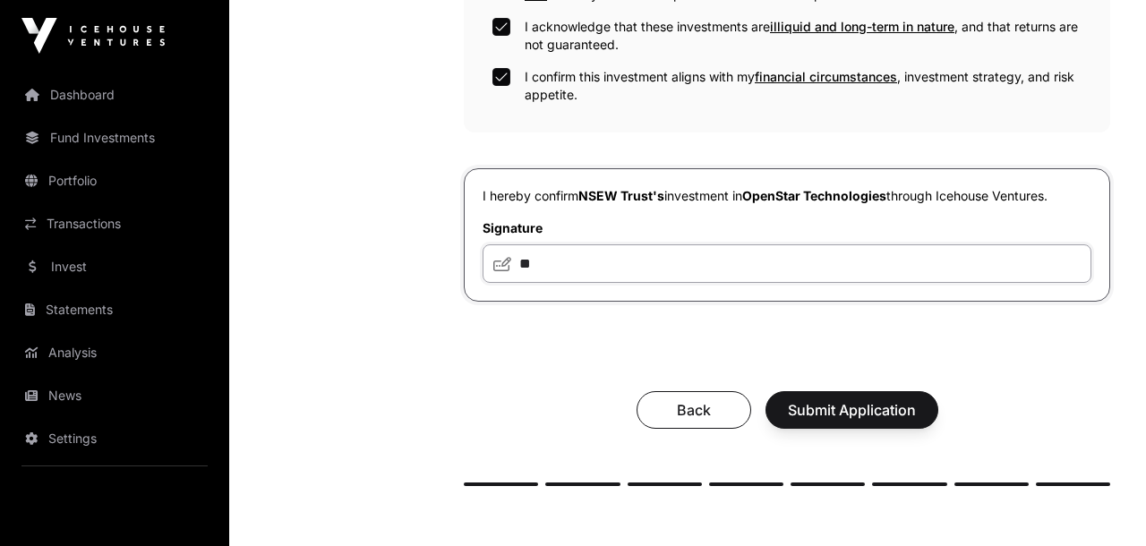
scroll to position [717, 0]
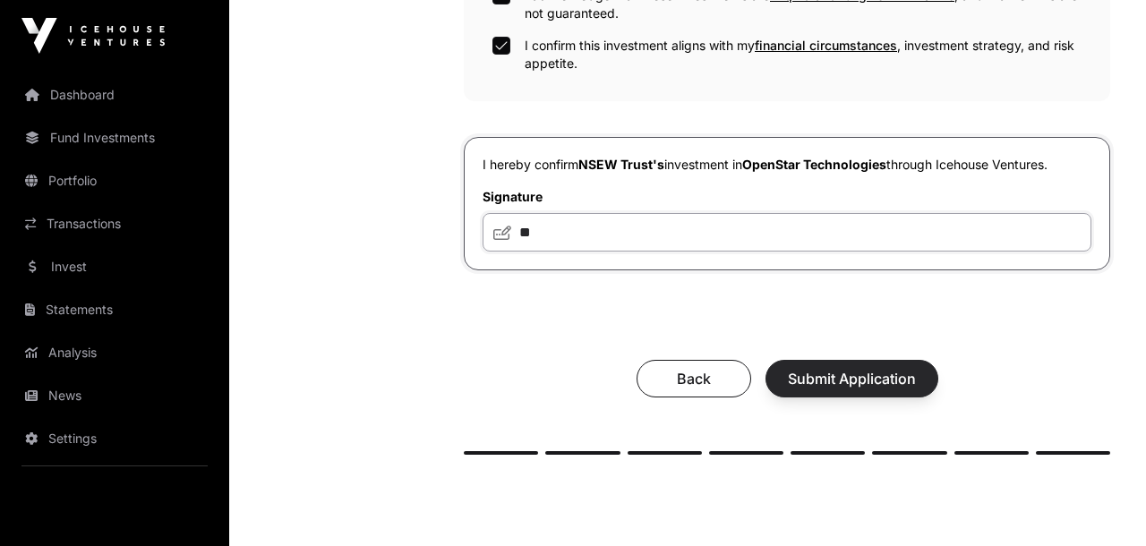
type input "**"
click at [863, 382] on span "Submit Application" at bounding box center [852, 378] width 128 height 21
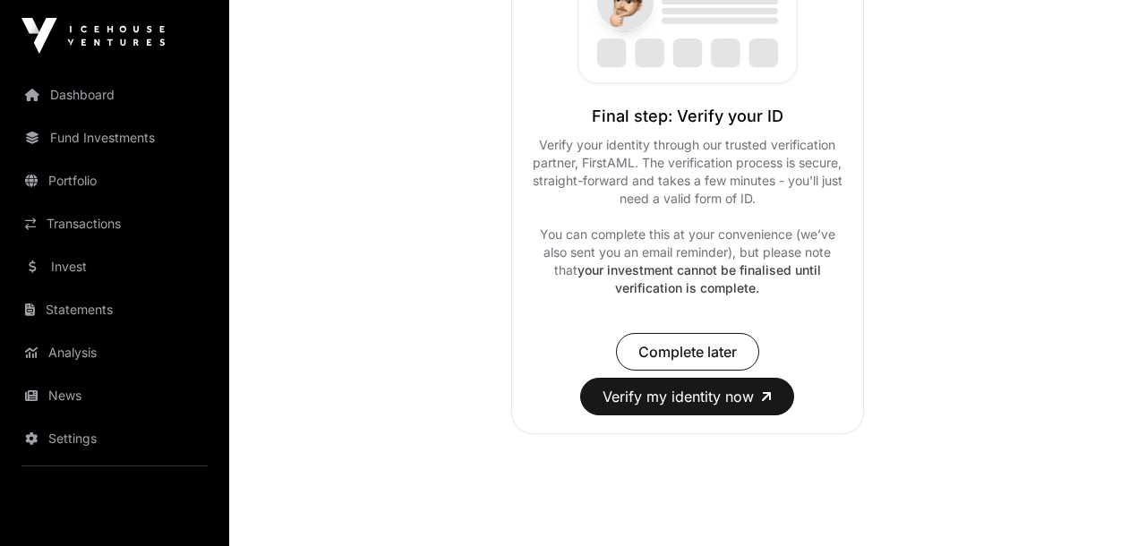
scroll to position [398, 0]
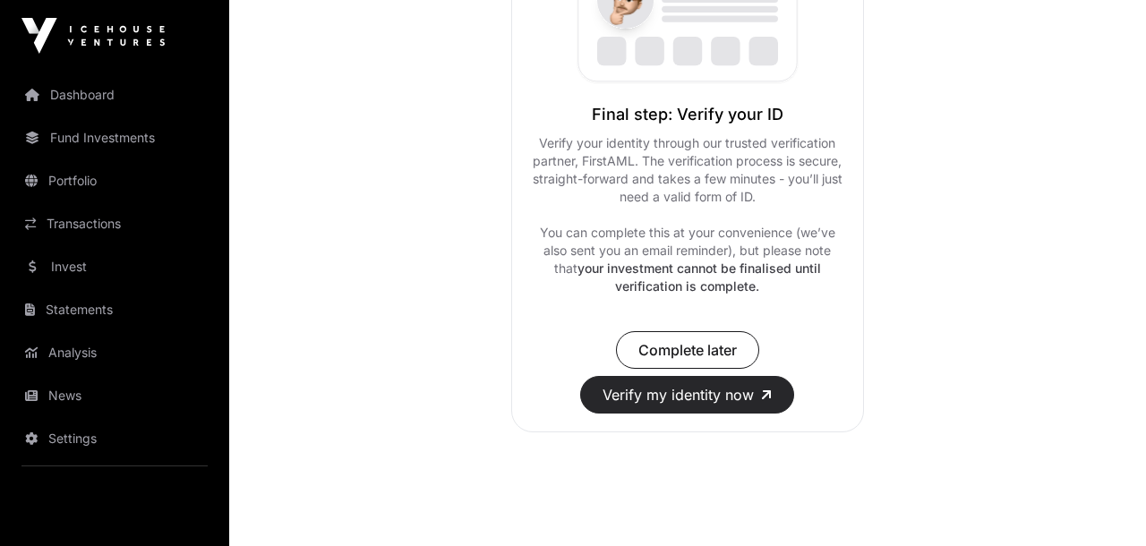
click at [730, 395] on button "Verify my identity now" at bounding box center [687, 395] width 214 height 38
click at [998, 155] on div "Successfully submitted Thank you for your investment application! Our team will…" at bounding box center [687, 100] width 917 height 707
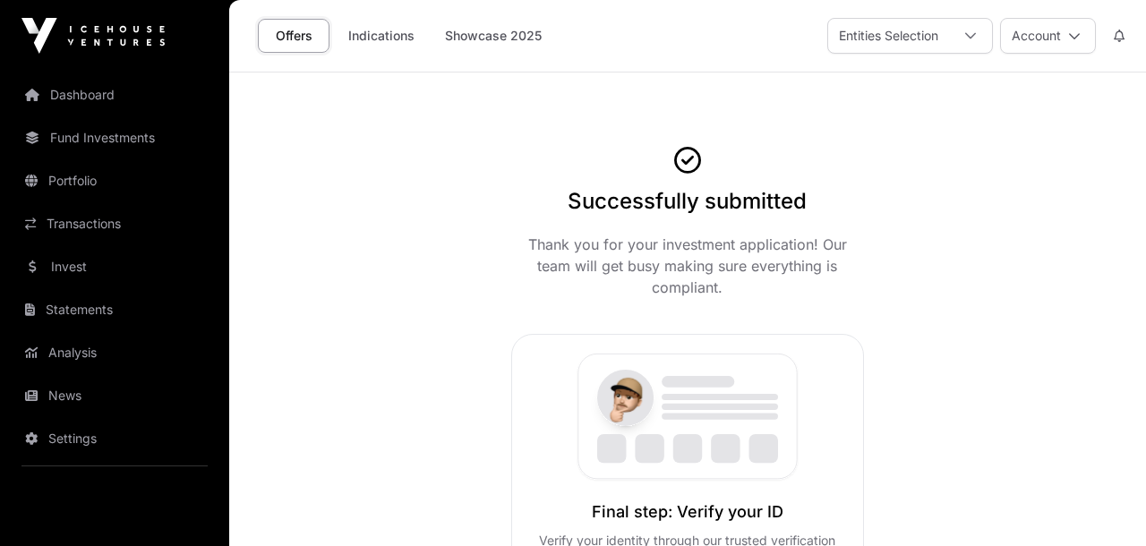
scroll to position [0, 0]
click at [1022, 190] on div "Successfully submitted Thank you for your investment application! Our team will…" at bounding box center [687, 497] width 917 height 707
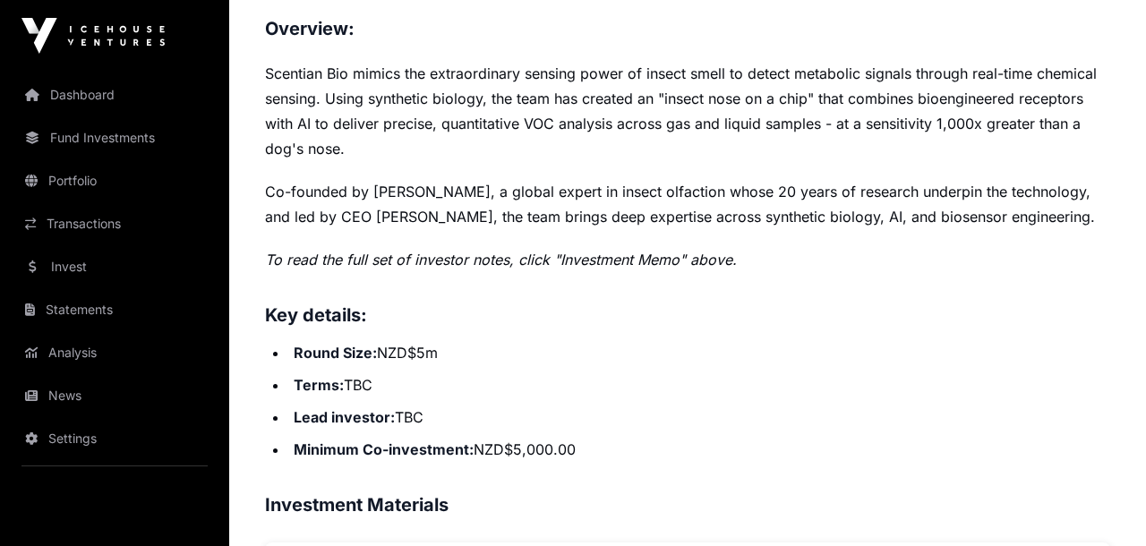
scroll to position [760, 0]
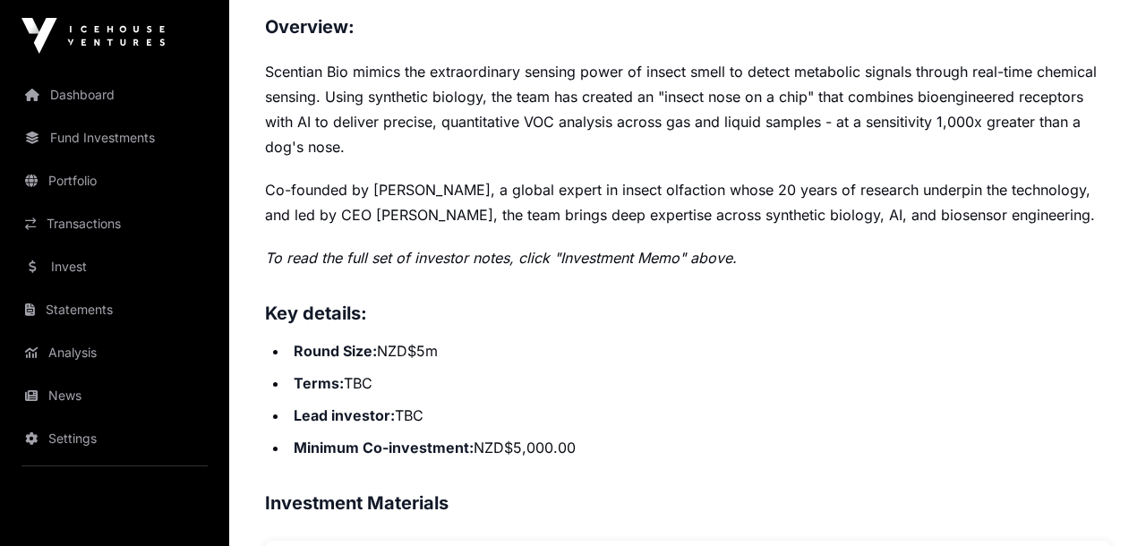
click at [626, 324] on h3 "Key details:" at bounding box center [687, 313] width 845 height 29
click at [688, 340] on li "Round Size: NZD$5m" at bounding box center [699, 350] width 822 height 25
click at [793, 345] on li "Round Size: NZD$5m" at bounding box center [699, 350] width 822 height 25
click at [865, 386] on li "Terms: TBC" at bounding box center [699, 383] width 822 height 25
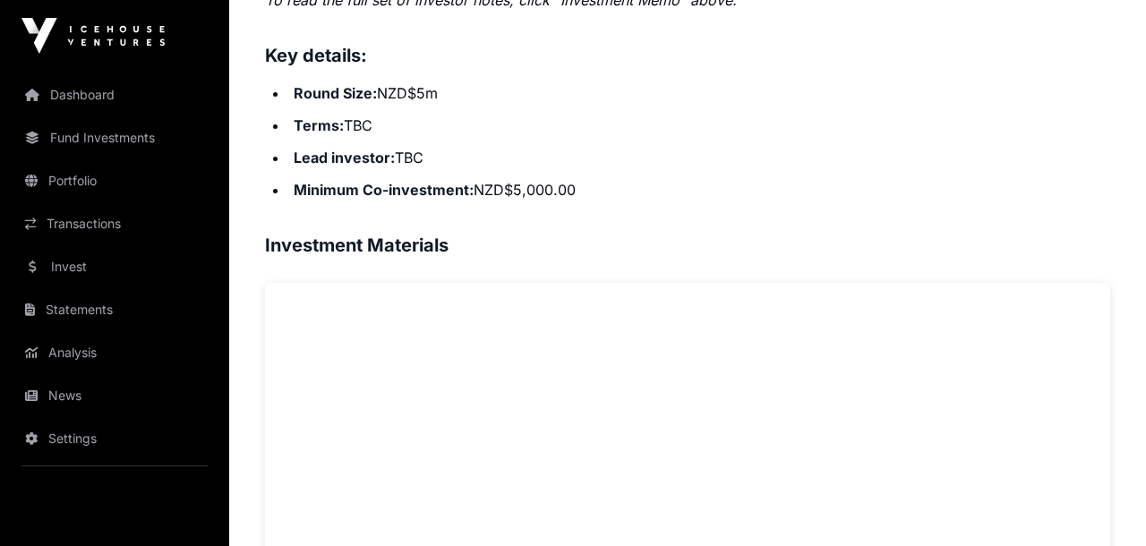
click at [809, 193] on li "Minimum Co-investment: NZD$5,000.00" at bounding box center [699, 189] width 822 height 25
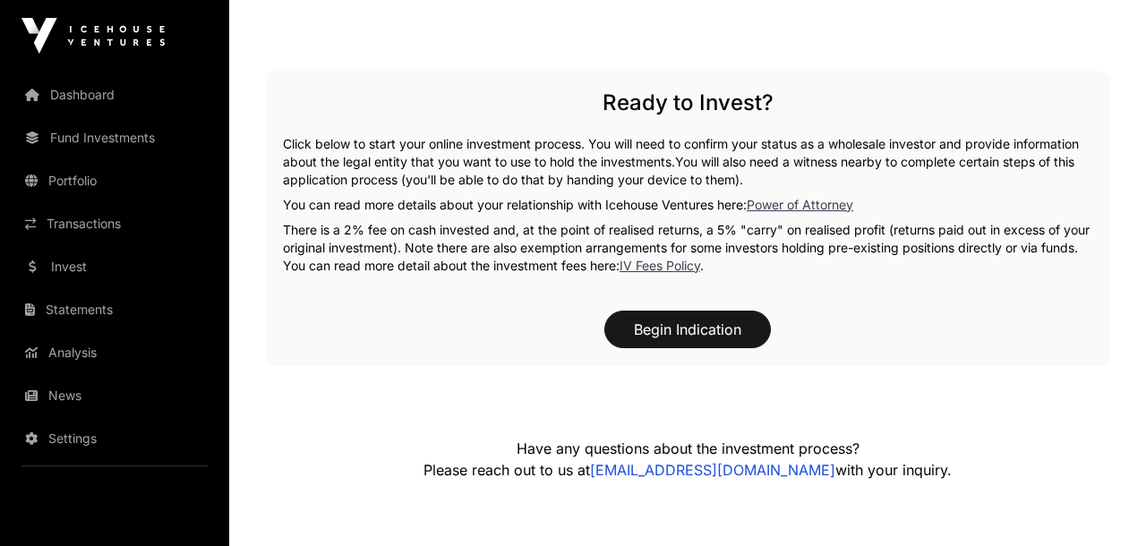
scroll to position [2385, 0]
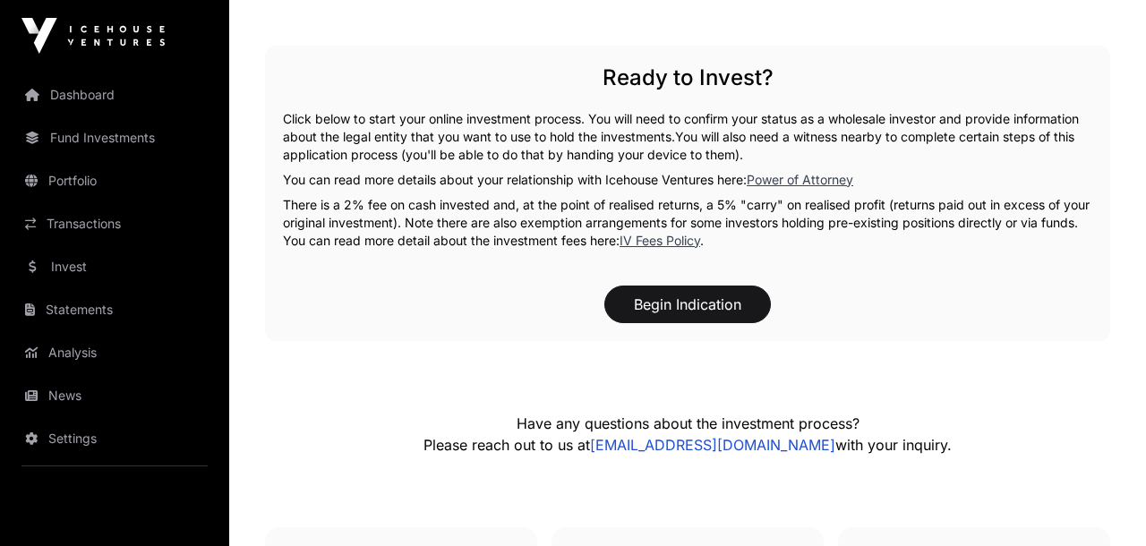
click at [973, 203] on p "There is a 2% fee on cash invested and, at the point of realised returns, a 5% …" at bounding box center [687, 223] width 809 height 54
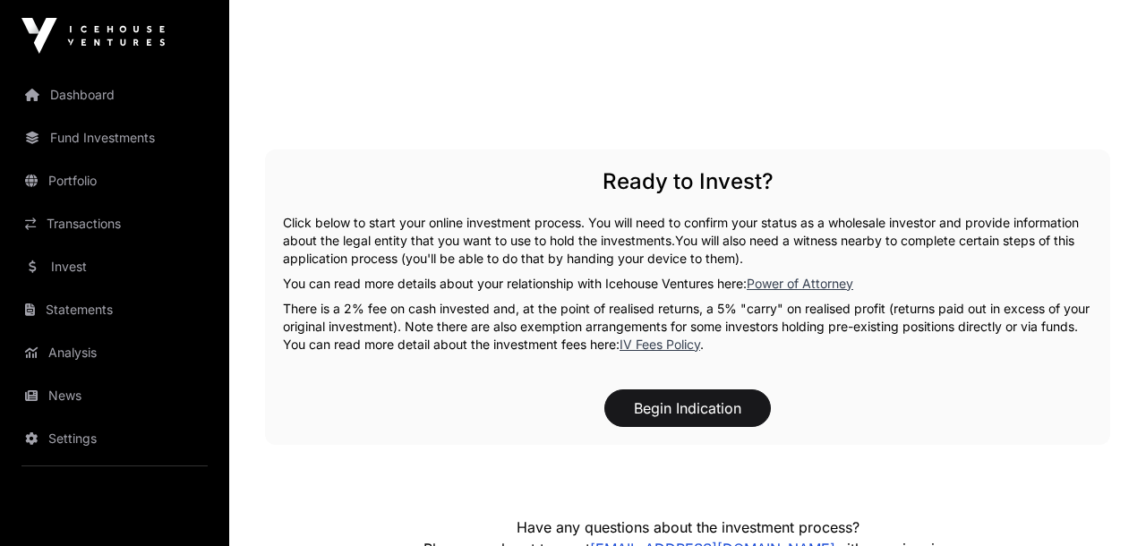
scroll to position [2289, 0]
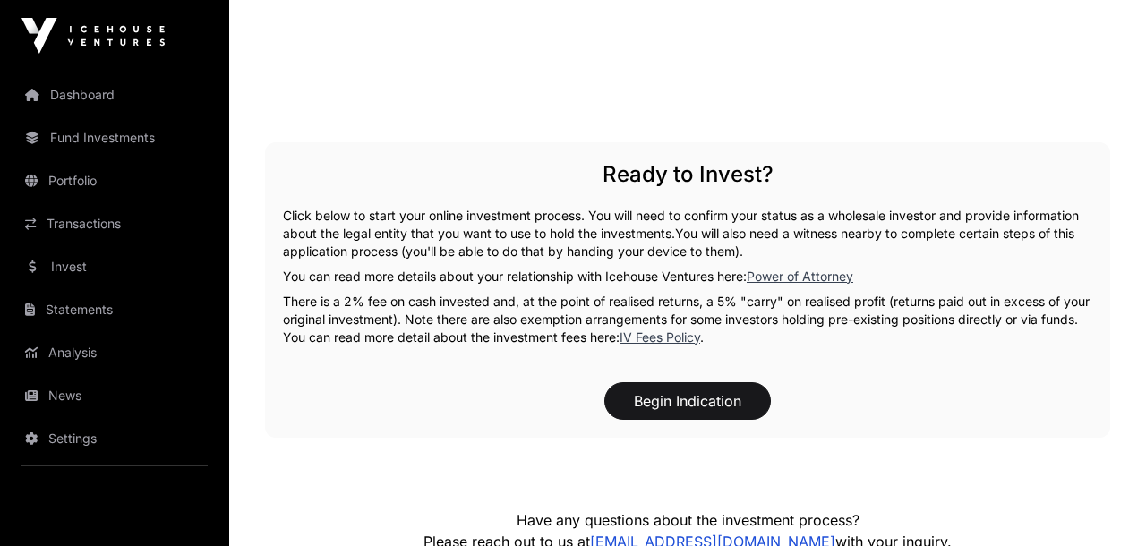
click at [964, 254] on p "Click below to start your online investment process. You will need to confirm y…" at bounding box center [687, 234] width 809 height 54
click at [1018, 270] on p "You can read more details about your relationship with Icehouse Ventures here: …" at bounding box center [687, 277] width 809 height 18
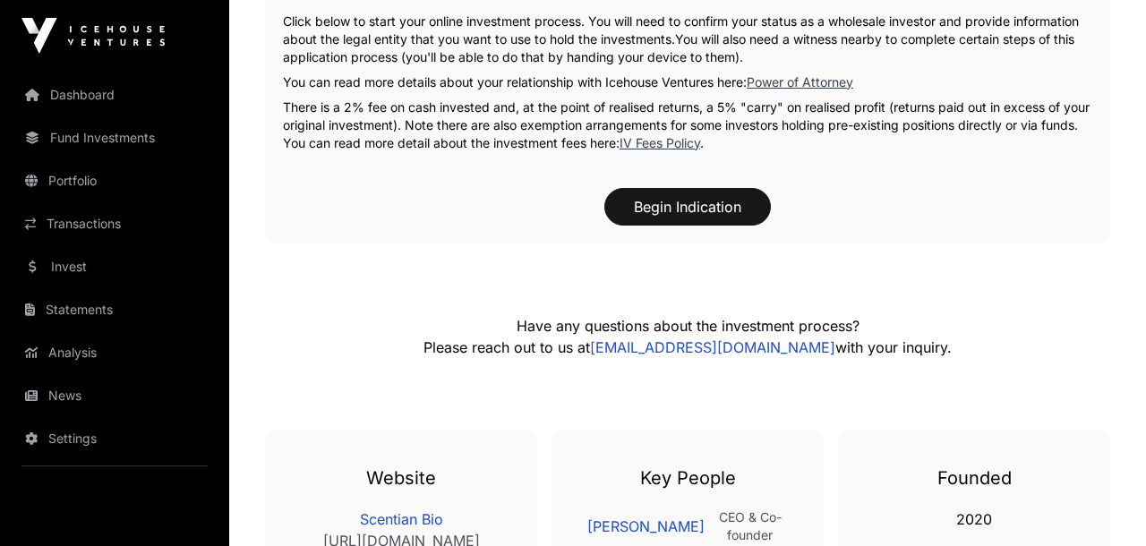
scroll to position [2503, 0]
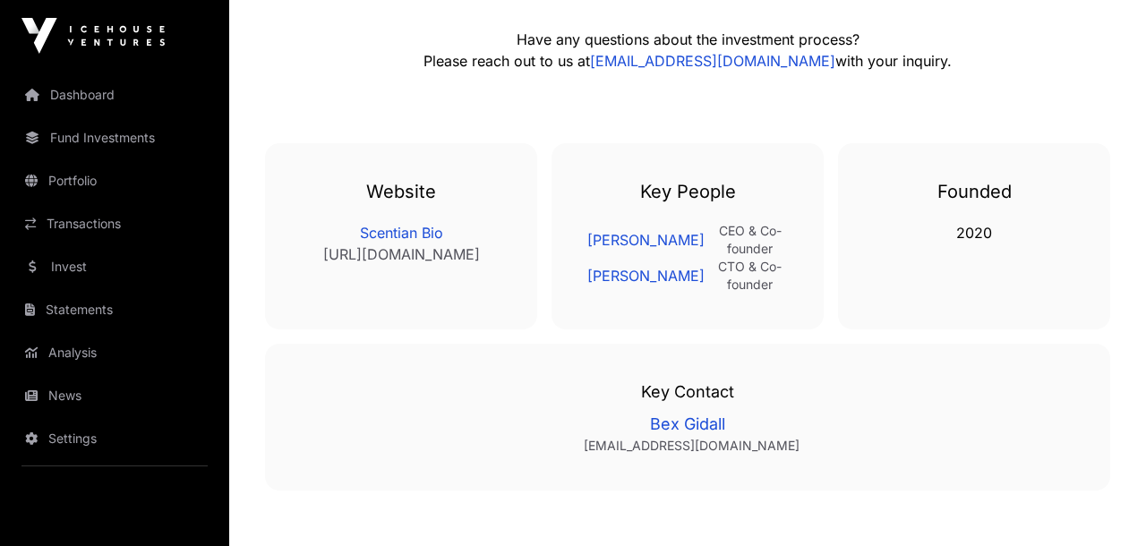
scroll to position [2785, 0]
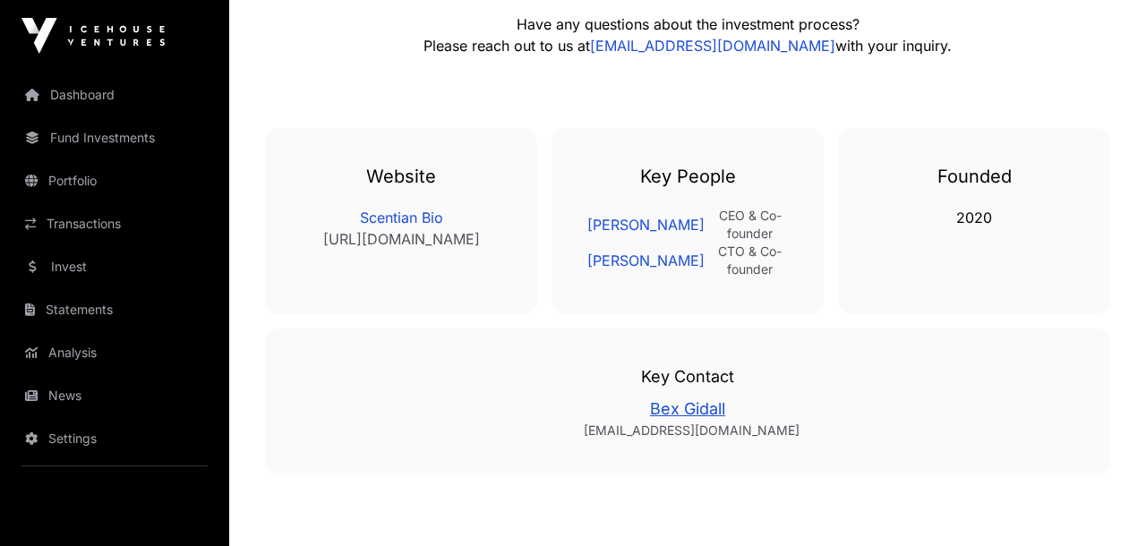
click at [1031, 415] on link "Bex Gidall" at bounding box center [688, 409] width 774 height 25
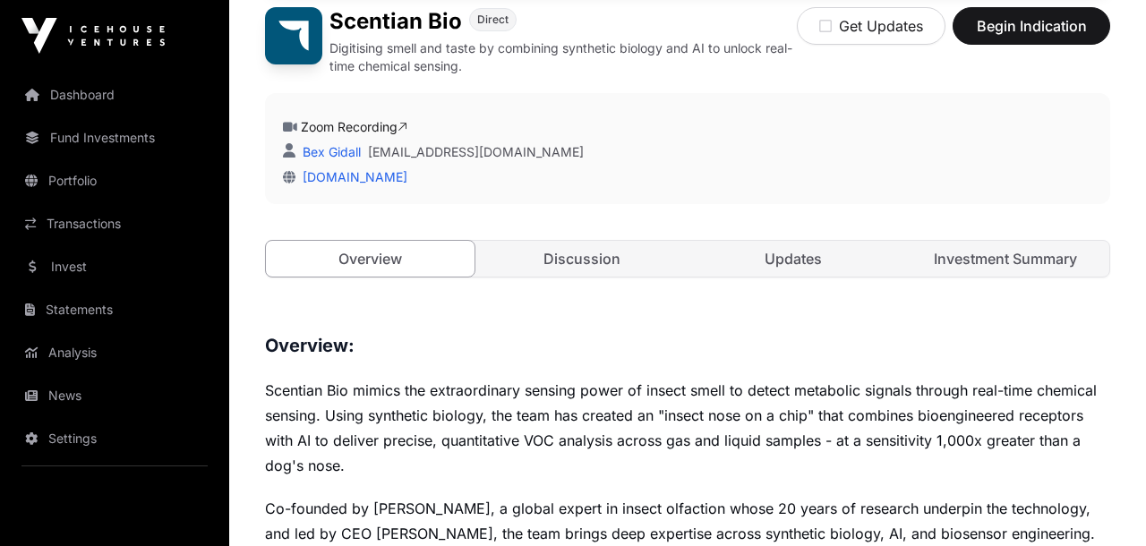
scroll to position [499, 0]
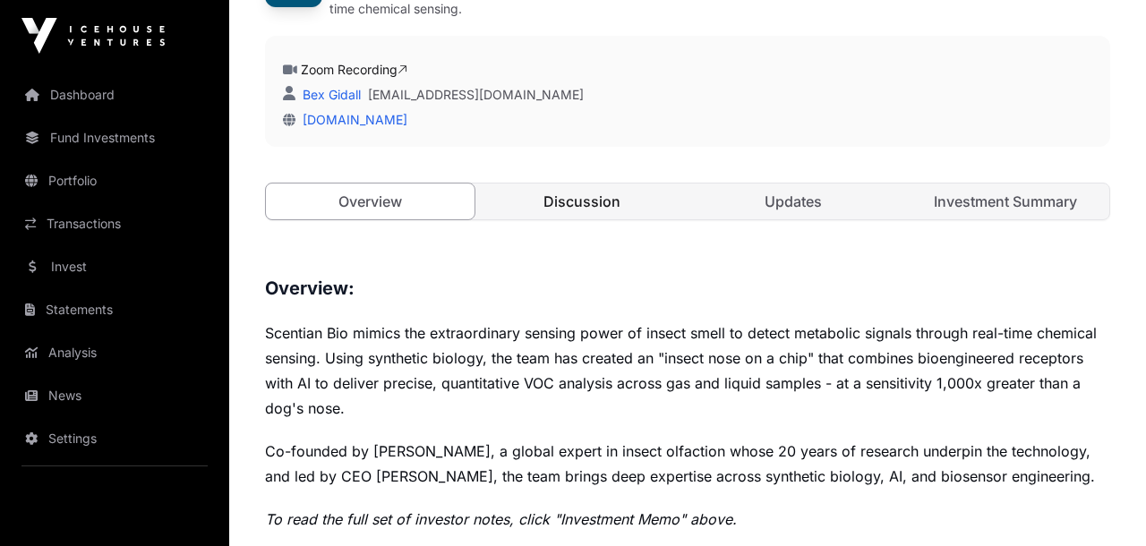
click at [577, 207] on link "Discussion" at bounding box center [582, 202] width 209 height 36
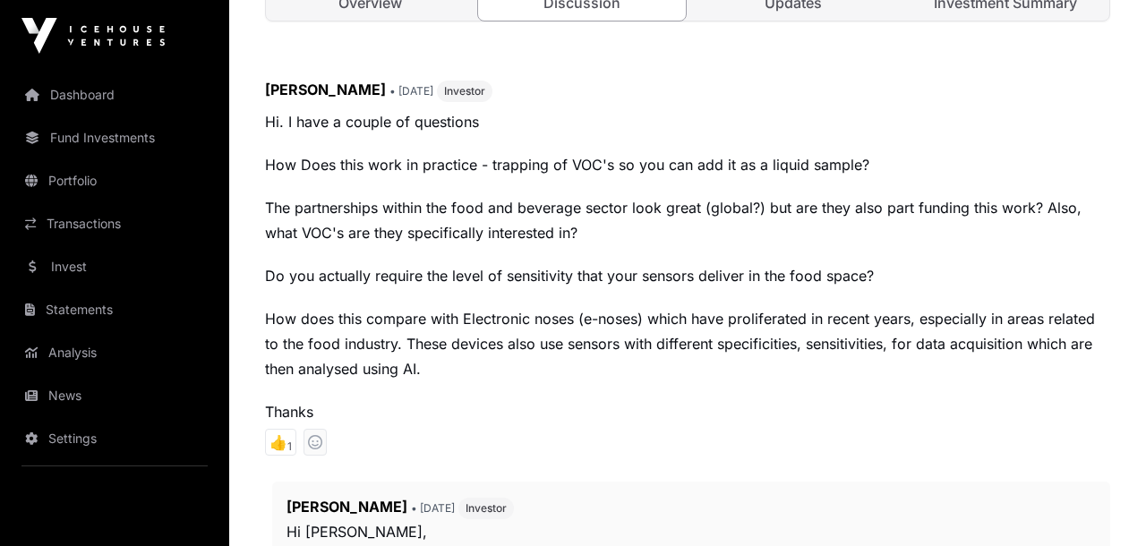
scroll to position [702, 0]
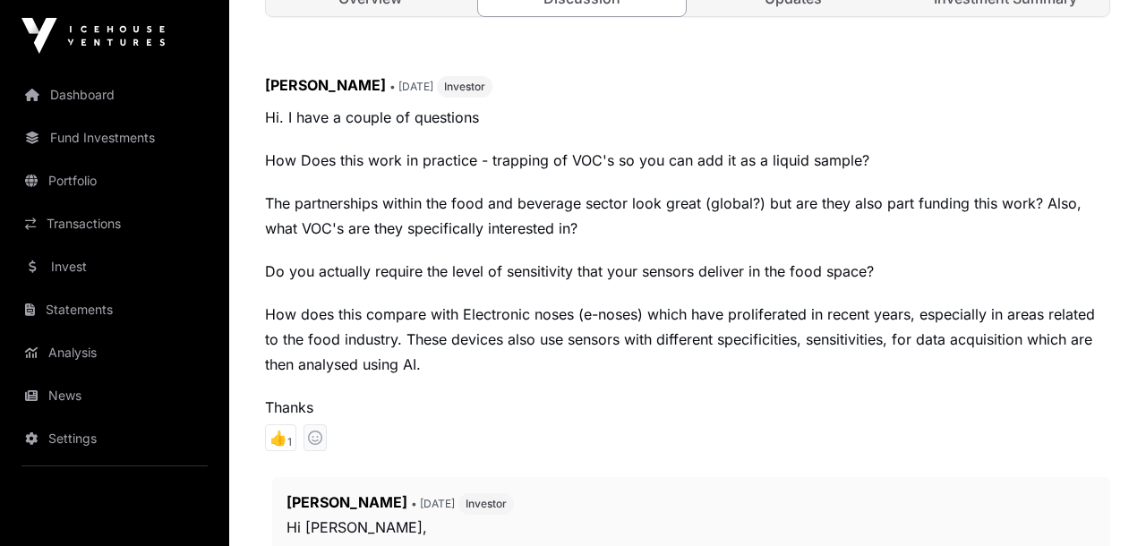
click at [654, 238] on p "The partnerships within the food and beverage sector look great (global?) but a…" at bounding box center [687, 216] width 845 height 50
click at [743, 247] on p "Hi. I have a couple of questions How Does this work in practice - trapping of V…" at bounding box center [687, 262] width 845 height 315
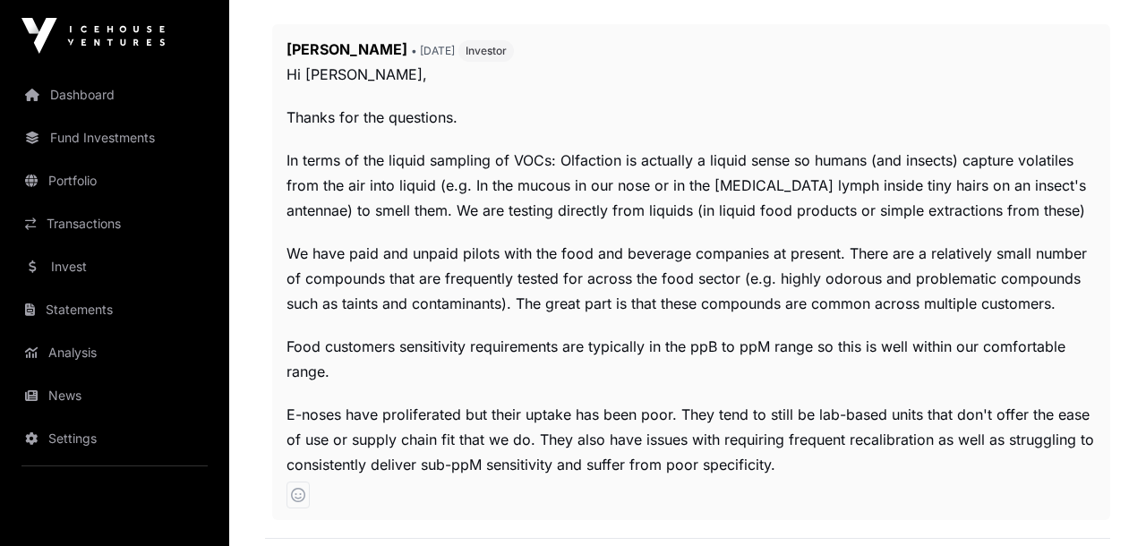
scroll to position [1159, 0]
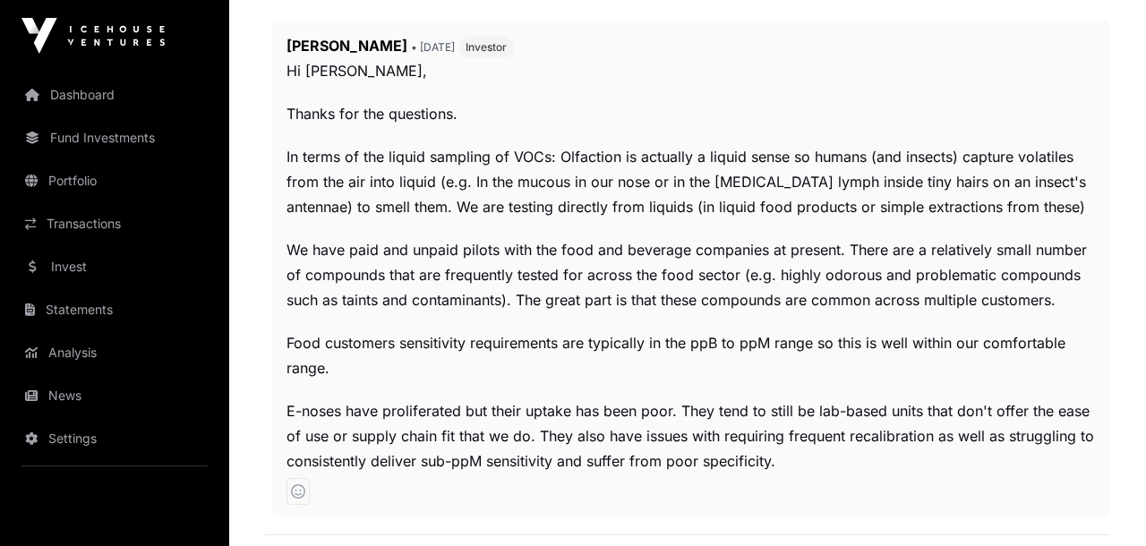
click at [851, 344] on p "Food customers sensitivity requirements are typically in the ppB to ppM range s…" at bounding box center [691, 355] width 809 height 50
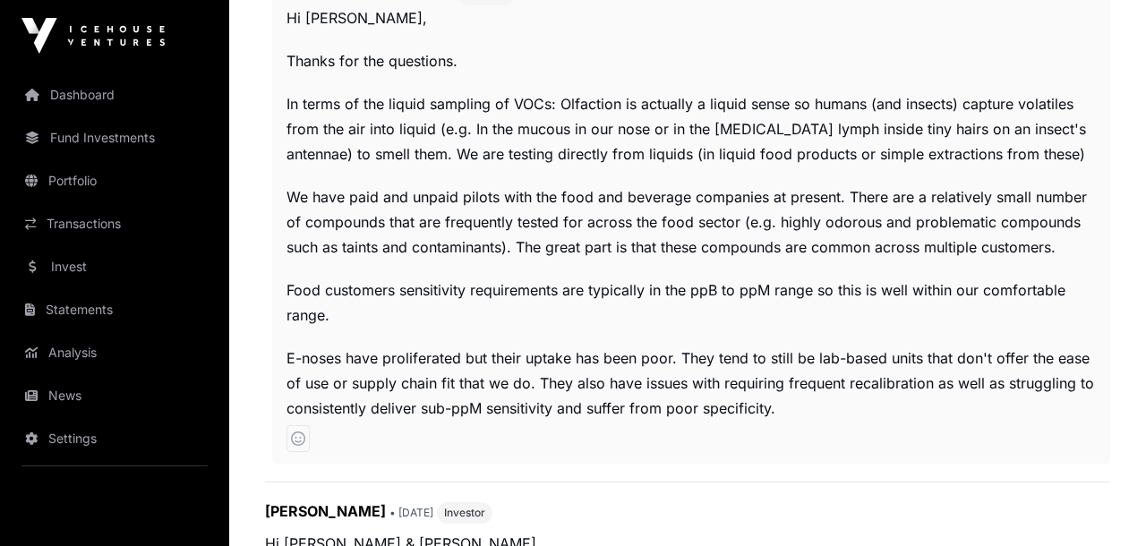
scroll to position [1213, 0]
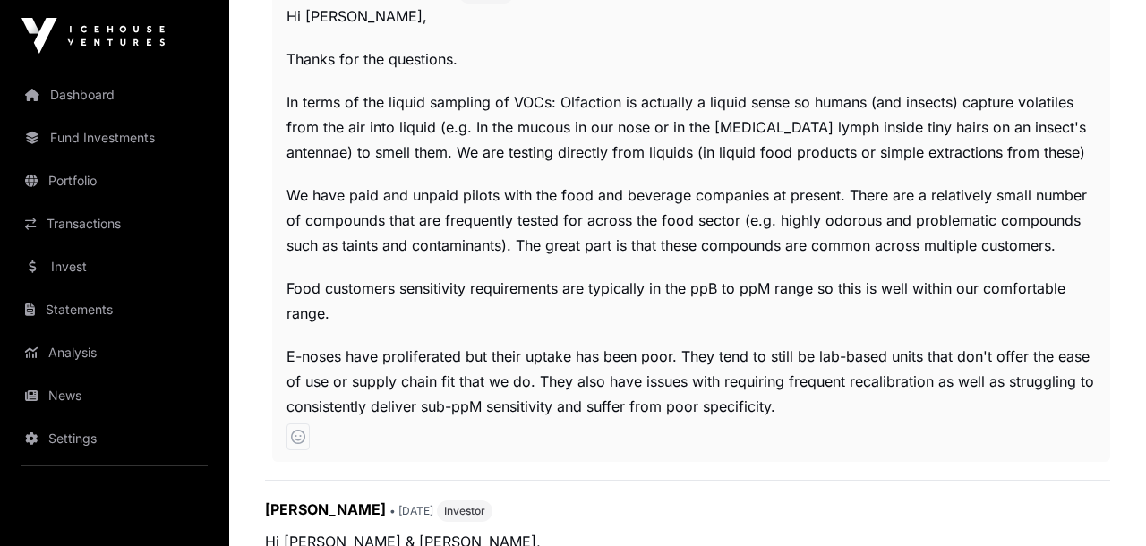
click at [892, 320] on p "Food customers sensitivity requirements are typically in the ppB to ppM range s…" at bounding box center [691, 301] width 809 height 50
click at [901, 322] on p "Food customers sensitivity requirements are typically in the ppB to ppM range s…" at bounding box center [691, 301] width 809 height 50
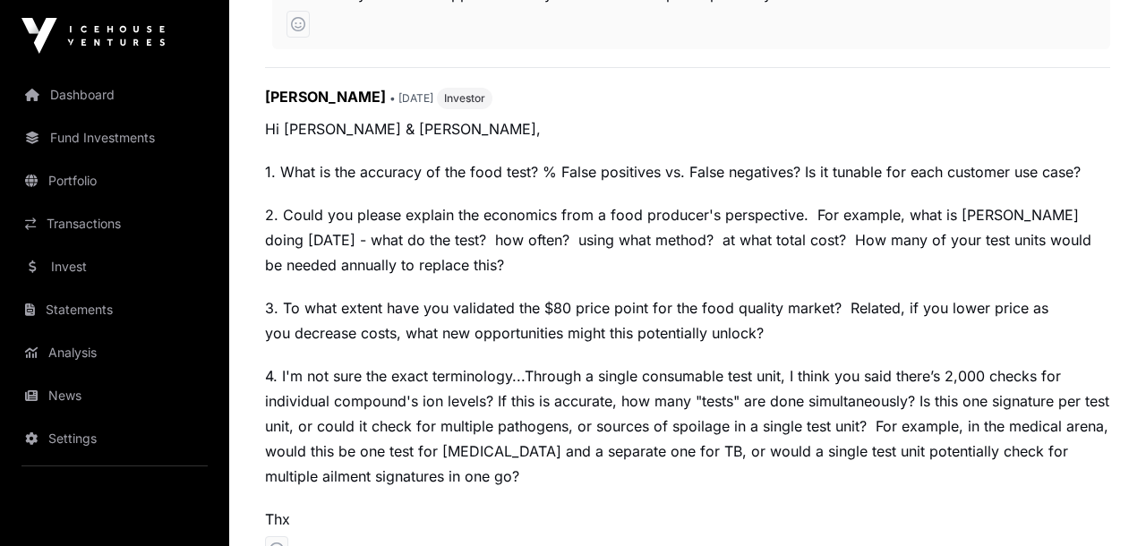
scroll to position [1630, 0]
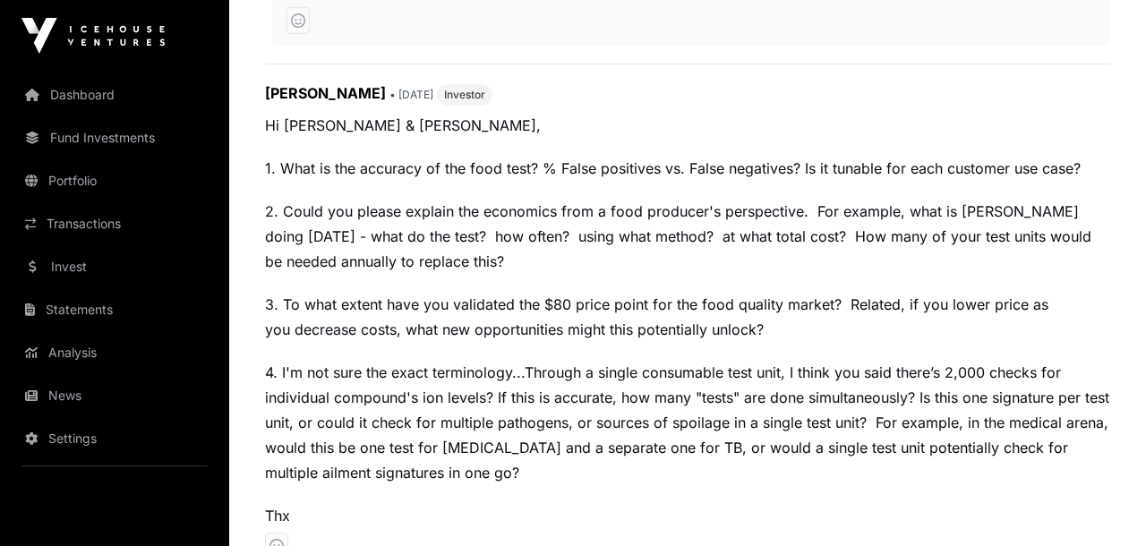
click at [905, 337] on p "3. To what extent have you validated the $80 price point for the food quality m…" at bounding box center [687, 317] width 845 height 50
click at [911, 309] on p "3. To what extent have you validated the $80 price point for the food quality m…" at bounding box center [687, 317] width 845 height 50
click at [899, 317] on p "3. To what extent have you validated the $80 price point for the food quality m…" at bounding box center [687, 317] width 845 height 50
click at [908, 324] on p "3. To what extent have you validated the $80 price point for the food quality m…" at bounding box center [687, 317] width 845 height 50
click at [862, 313] on p "3. To what extent have you validated the $80 price point for the food quality m…" at bounding box center [687, 317] width 845 height 50
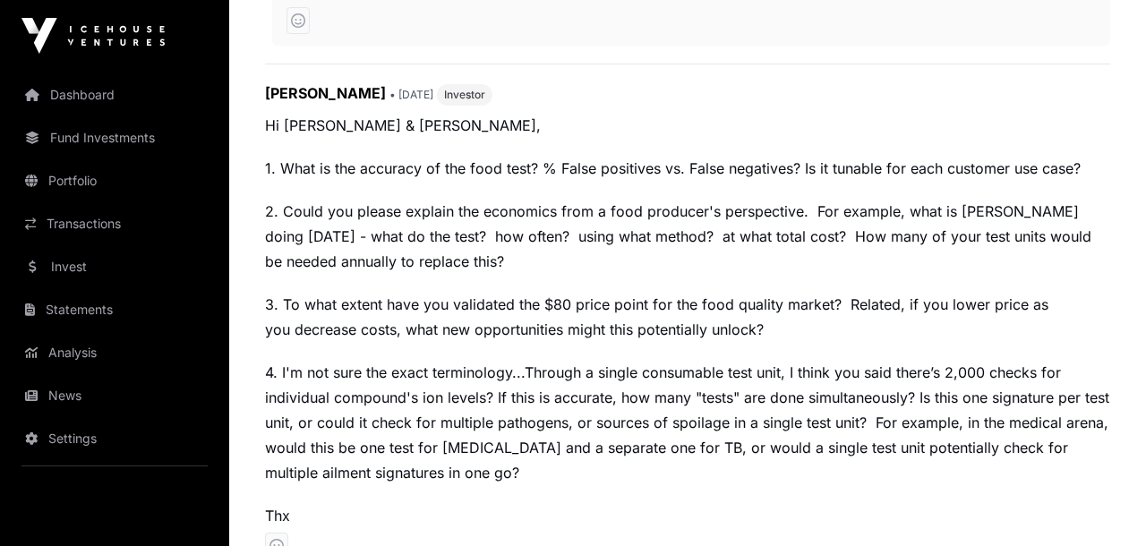
click at [800, 301] on p "3. To what extent have you validated the $80 price point for the food quality m…" at bounding box center [687, 317] width 845 height 50
click at [811, 300] on p "3. To what extent have you validated the $80 price point for the food quality m…" at bounding box center [687, 317] width 845 height 50
click at [898, 305] on p "3. To what extent have you validated the $80 price point for the food quality m…" at bounding box center [687, 317] width 845 height 50
click at [843, 302] on p "3. To what extent have you validated the $80 price point for the food quality m…" at bounding box center [687, 317] width 845 height 50
click at [925, 333] on p "3. To what extent have you validated the $80 price point for the food quality m…" at bounding box center [687, 317] width 845 height 50
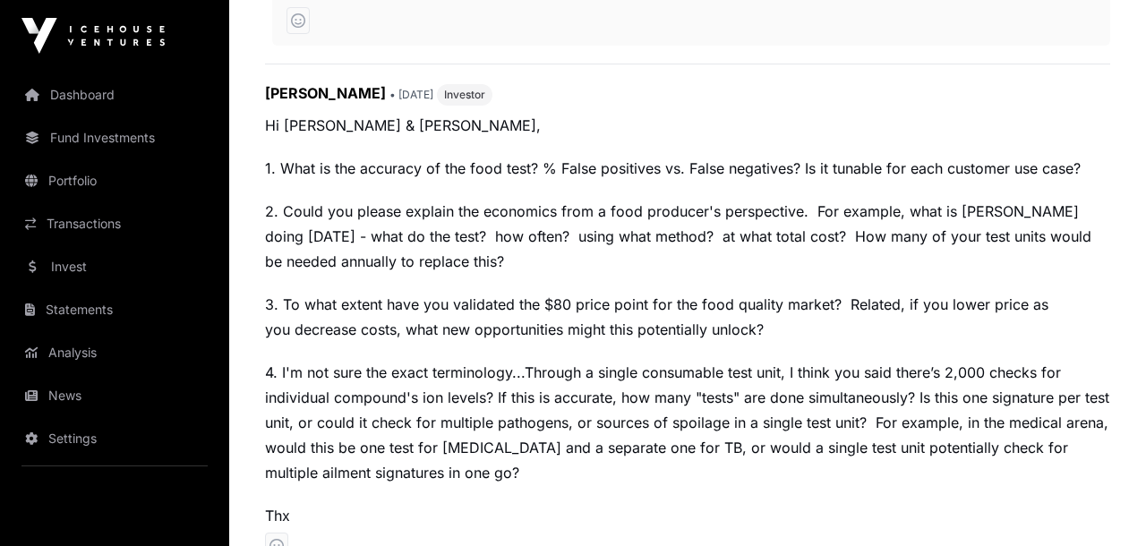
click at [834, 286] on p "Hi Jonathan & Andrew, 1. What is the accuracy of the food test? % False positiv…" at bounding box center [687, 320] width 845 height 415
click at [915, 292] on p "3. To what extent have you validated the $80 price point for the food quality m…" at bounding box center [687, 317] width 845 height 50
click at [869, 286] on p "Hi Jonathan & Andrew, 1. What is the accuracy of the food test? % False positiv…" at bounding box center [687, 320] width 845 height 415
click at [944, 318] on p "3. To what extent have you validated the $80 price point for the food quality m…" at bounding box center [687, 317] width 845 height 50
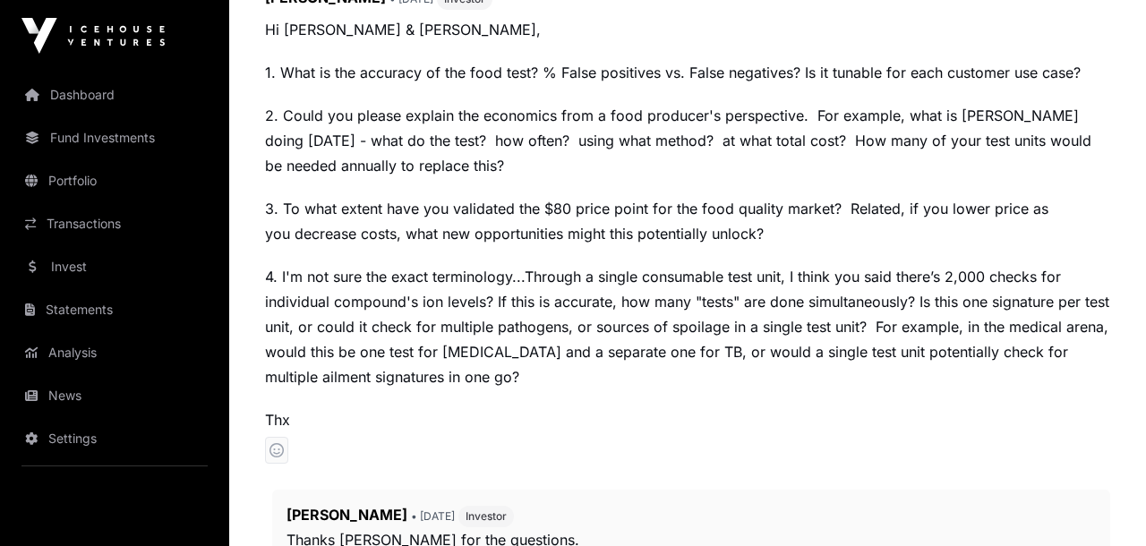
scroll to position [1730, 0]
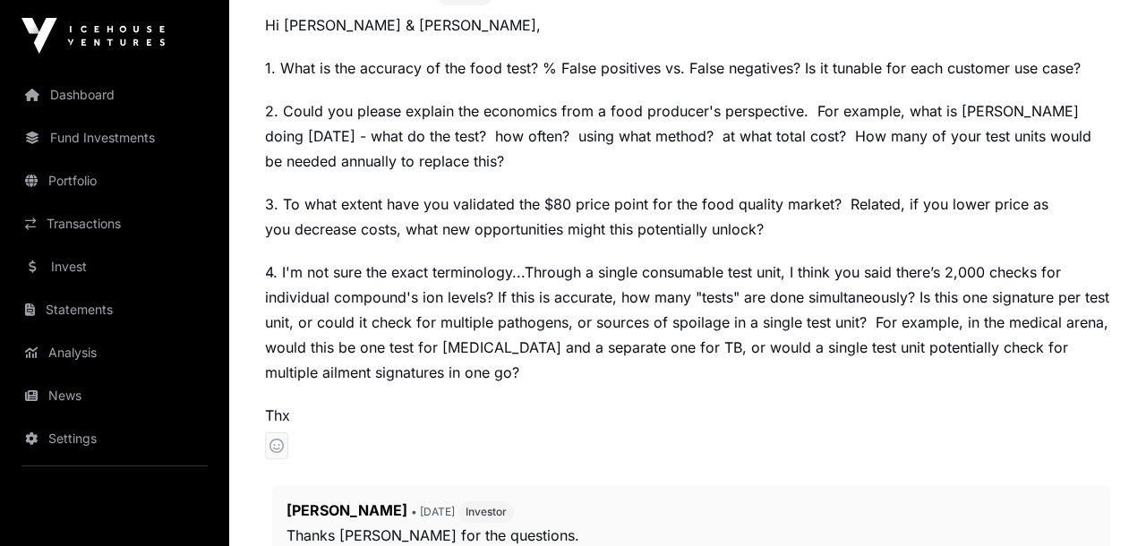
click at [849, 355] on p "4. I'm not sure the exact terminology...Through a single consumable test unit, …" at bounding box center [687, 322] width 845 height 125
click at [903, 366] on p "4. I'm not sure the exact terminology...Through a single consumable test unit, …" at bounding box center [687, 322] width 845 height 125
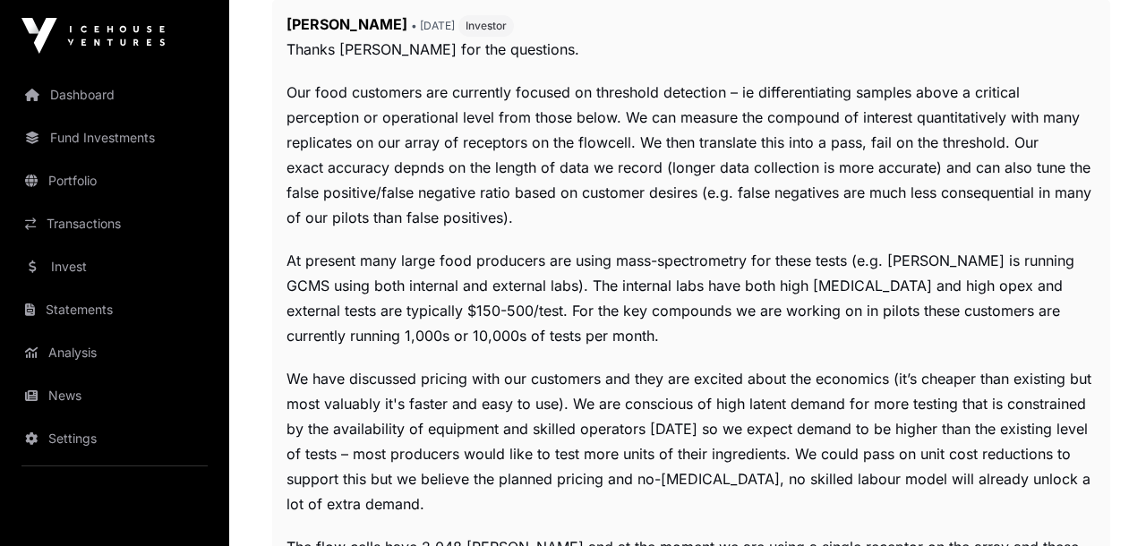
scroll to position [2216, 0]
click at [836, 309] on p "At present many large food producers are using mass-spectrometry for these test…" at bounding box center [691, 298] width 809 height 100
click at [860, 340] on p "At present many large food producers are using mass-spectrometry for these test…" at bounding box center [691, 298] width 809 height 100
click at [834, 337] on p "At present many large food producers are using mass-spectrometry for these test…" at bounding box center [691, 298] width 809 height 100
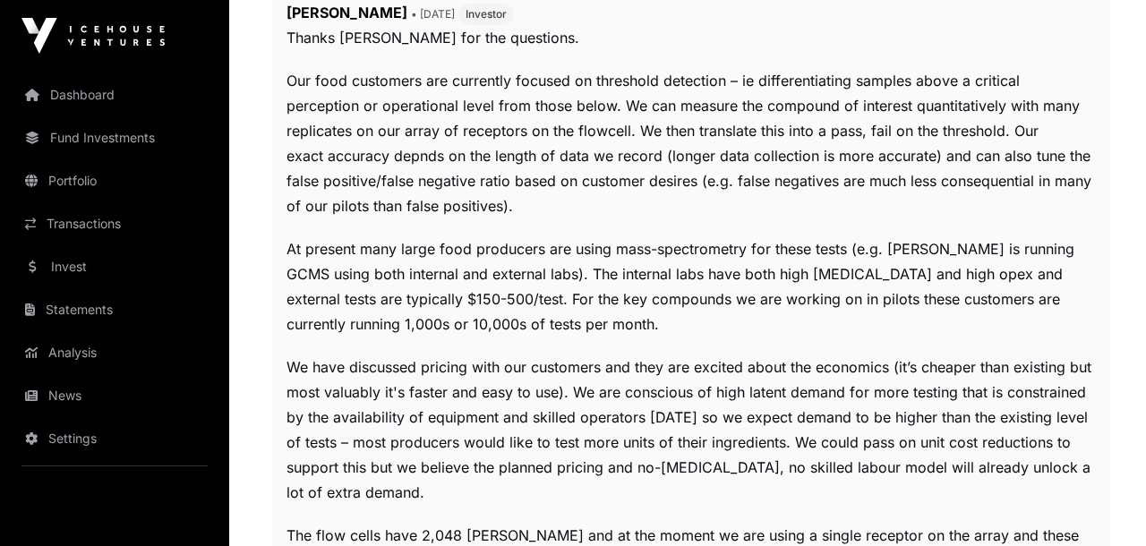
scroll to position [2234, 0]
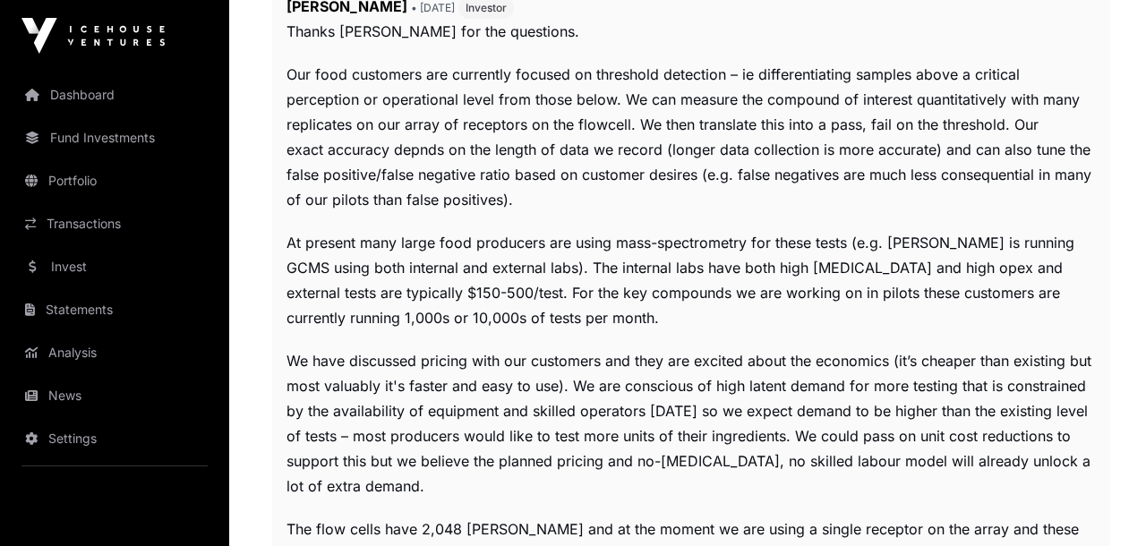
click at [810, 311] on p "At present many large food producers are using mass-spectrometry for these test…" at bounding box center [691, 280] width 809 height 100
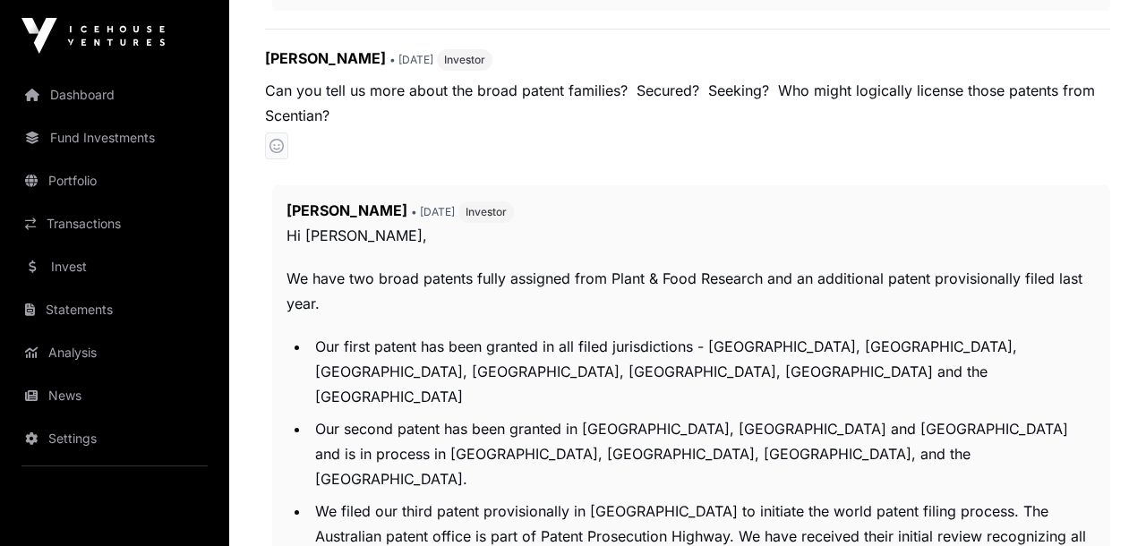
scroll to position [3016, 0]
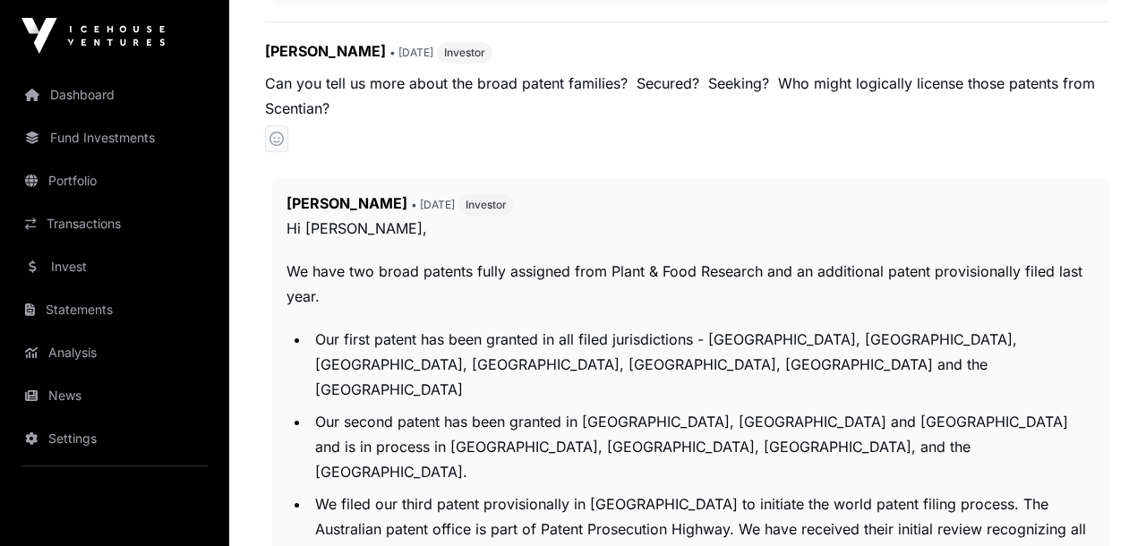
click at [837, 375] on li "Our first patent has been granted in all filed jurisdictions - Europe, China, J…" at bounding box center [703, 364] width 786 height 75
click at [817, 332] on li "Our first patent has been granted in all filed jurisdictions - Europe, China, J…" at bounding box center [703, 364] width 786 height 75
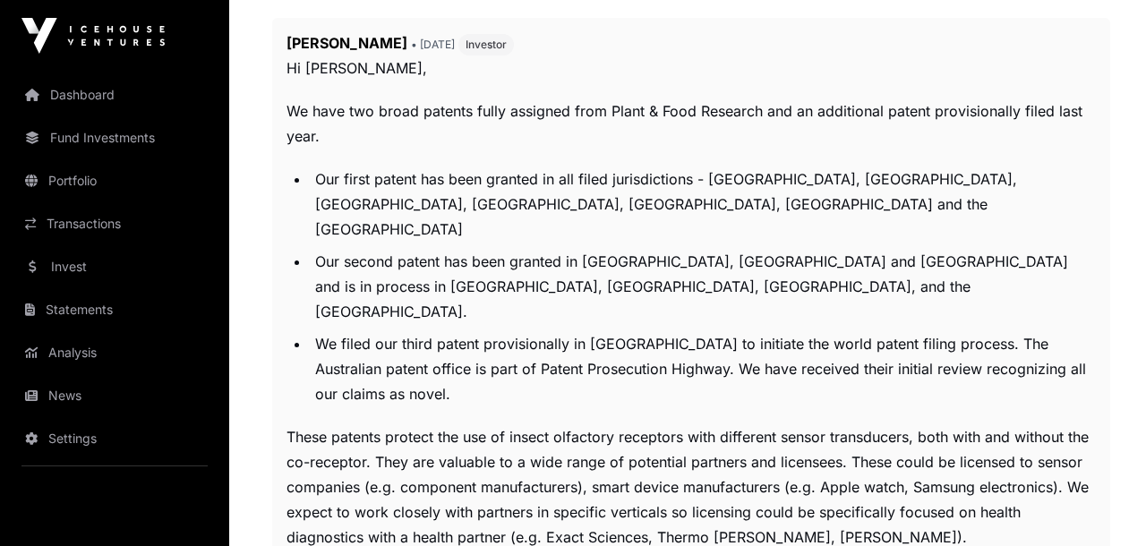
scroll to position [3182, 0]
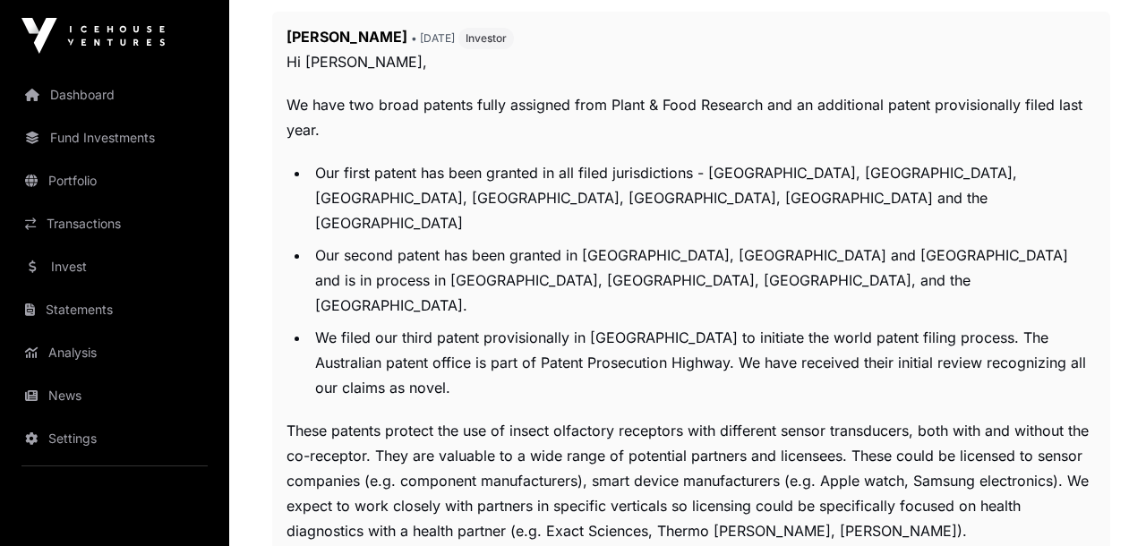
click at [856, 339] on li "We filed our third patent provisionally in Australia to initiate the world pate…" at bounding box center [703, 362] width 786 height 75
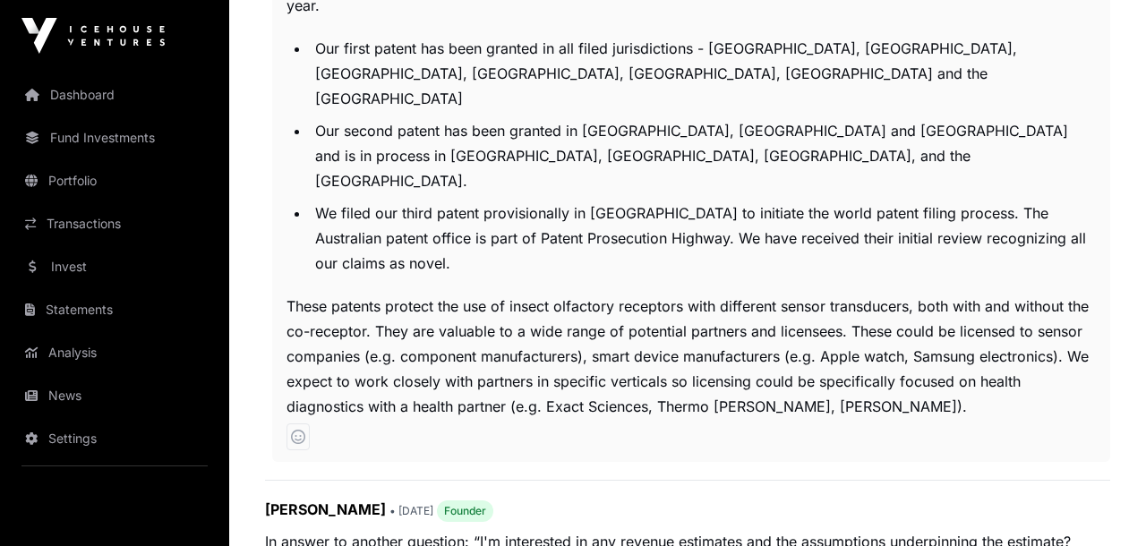
scroll to position [3308, 0]
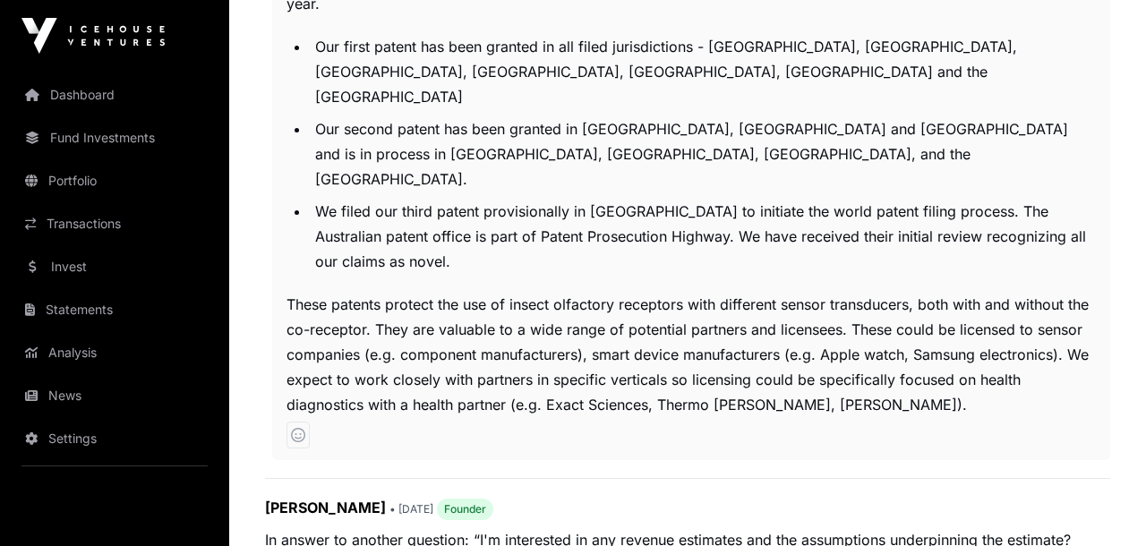
click at [887, 359] on p "These patents protect the use of insect olfactory receptors with different sens…" at bounding box center [691, 354] width 809 height 125
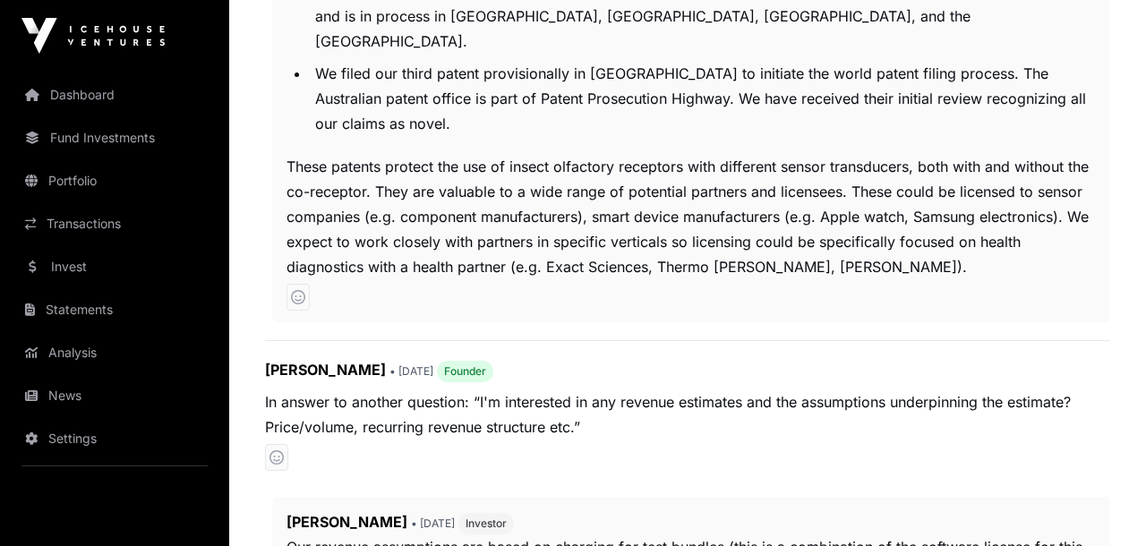
scroll to position [3460, 0]
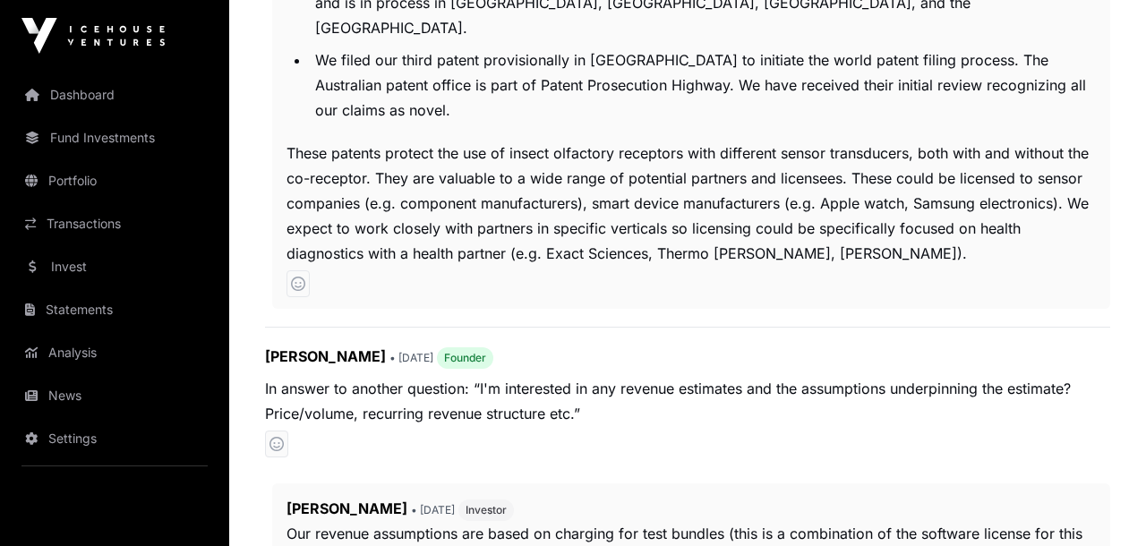
click at [893, 401] on div "Jonathan Good • 2 months ago Founder In answer to another question: “I'm intere…" at bounding box center [687, 406] width 845 height 120
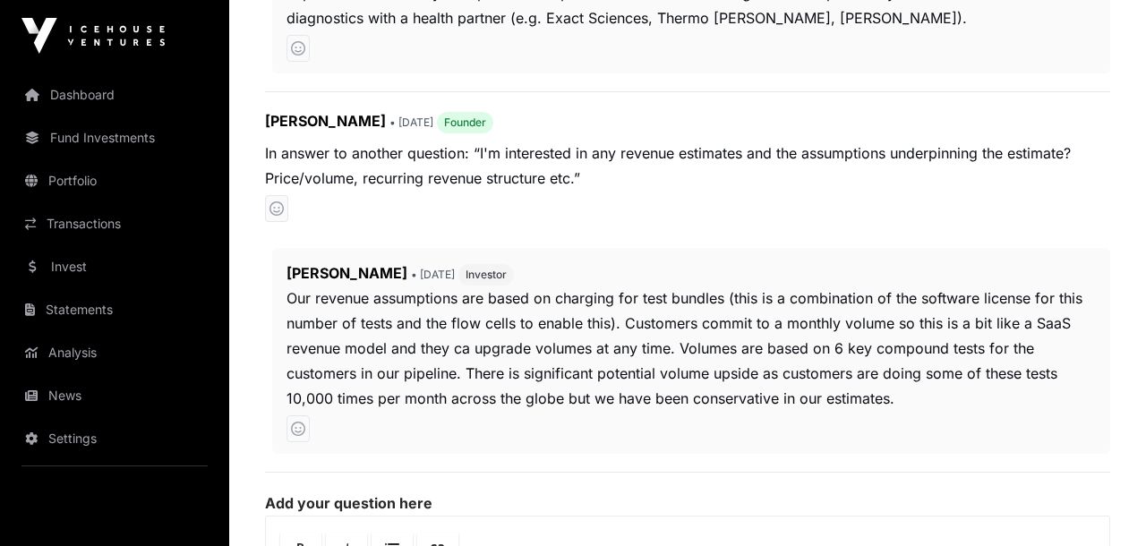
scroll to position [3697, 0]
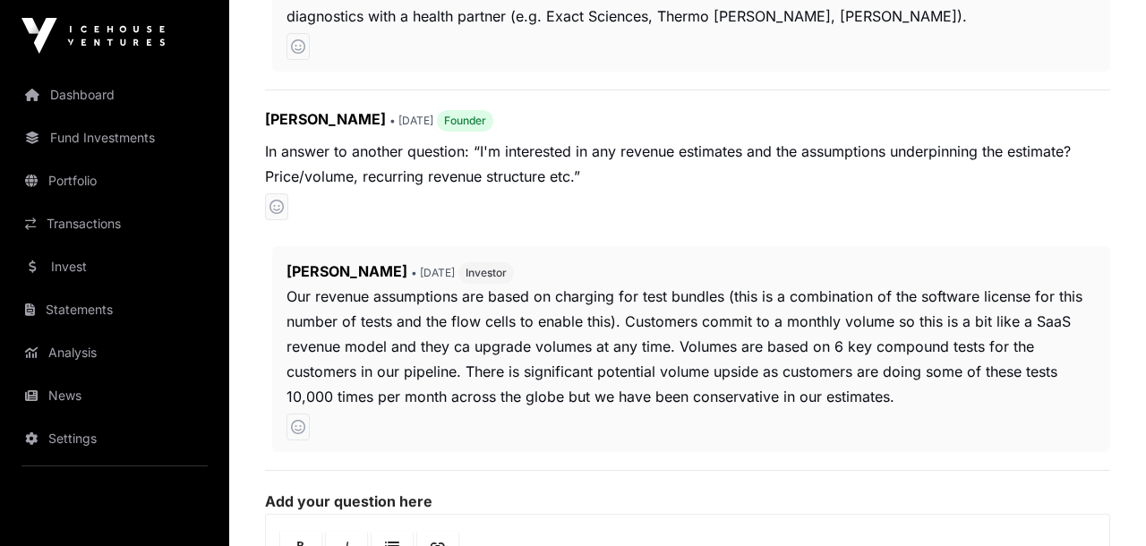
click at [909, 395] on div "Jonathan Good • 2 months ago Investor Our revenue assumptions are based on char…" at bounding box center [691, 349] width 838 height 206
click at [861, 416] on div at bounding box center [691, 426] width 809 height 21
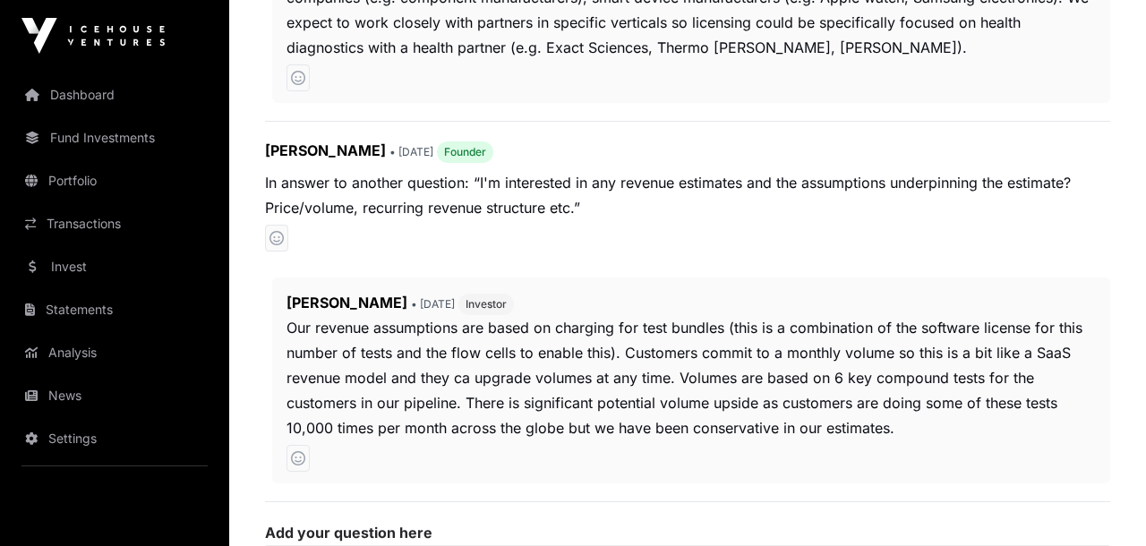
click at [866, 448] on div at bounding box center [691, 458] width 809 height 21
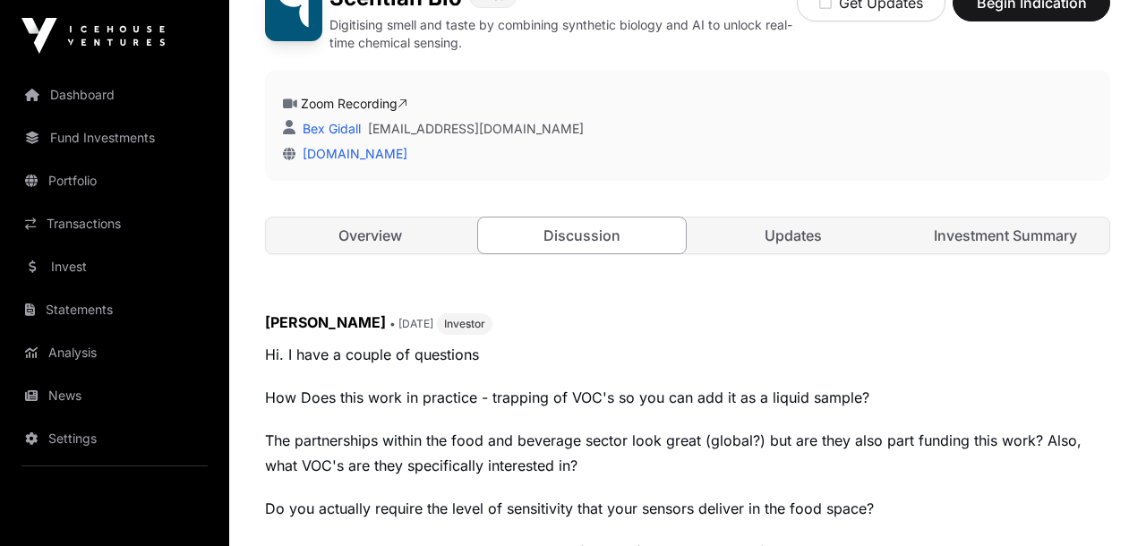
scroll to position [466, 0]
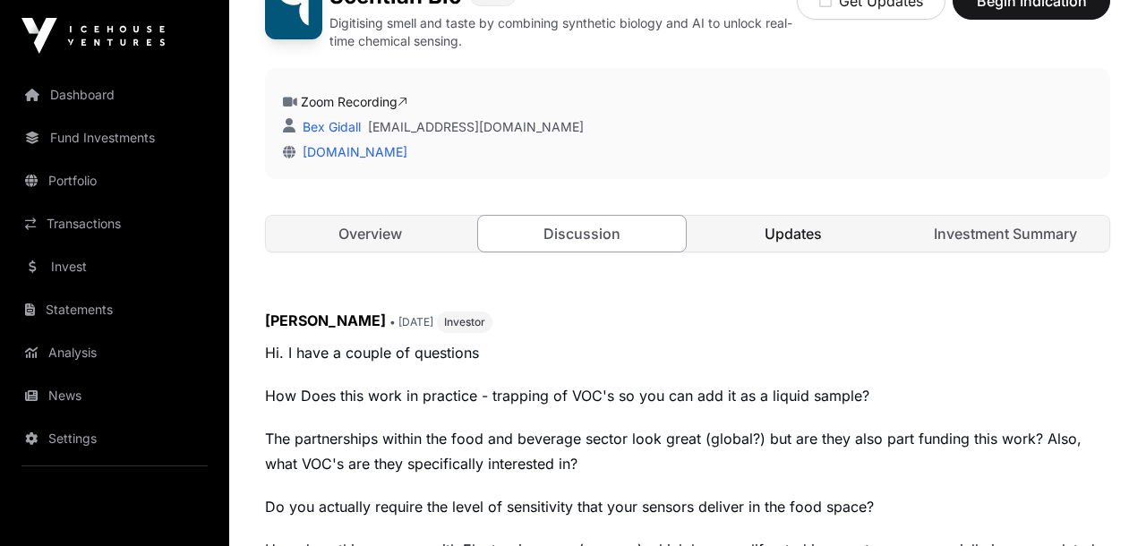
click at [783, 242] on link "Updates" at bounding box center [793, 234] width 209 height 36
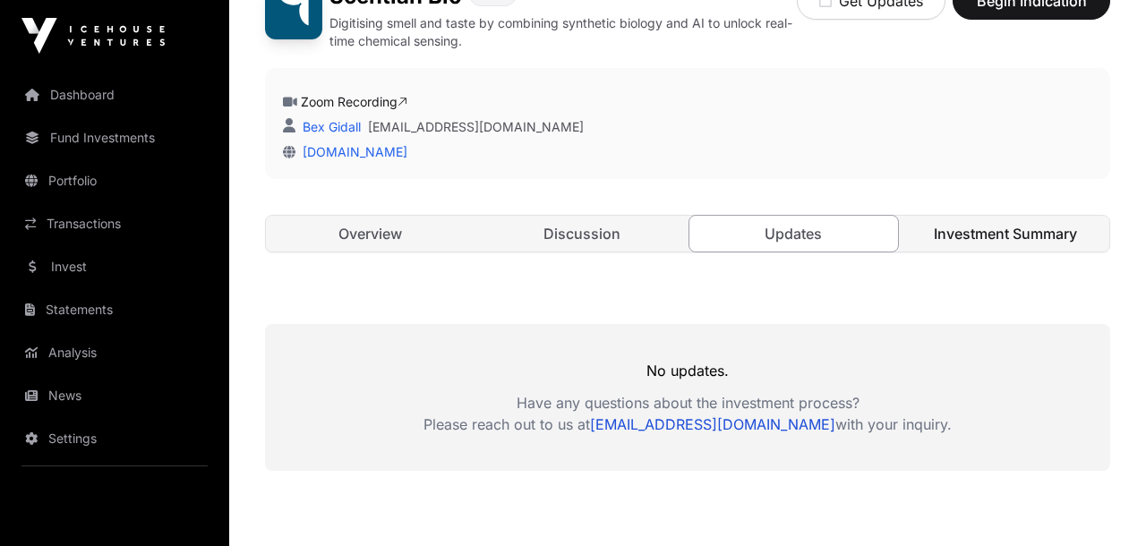
click at [997, 236] on link "Investment Summary" at bounding box center [1006, 234] width 209 height 36
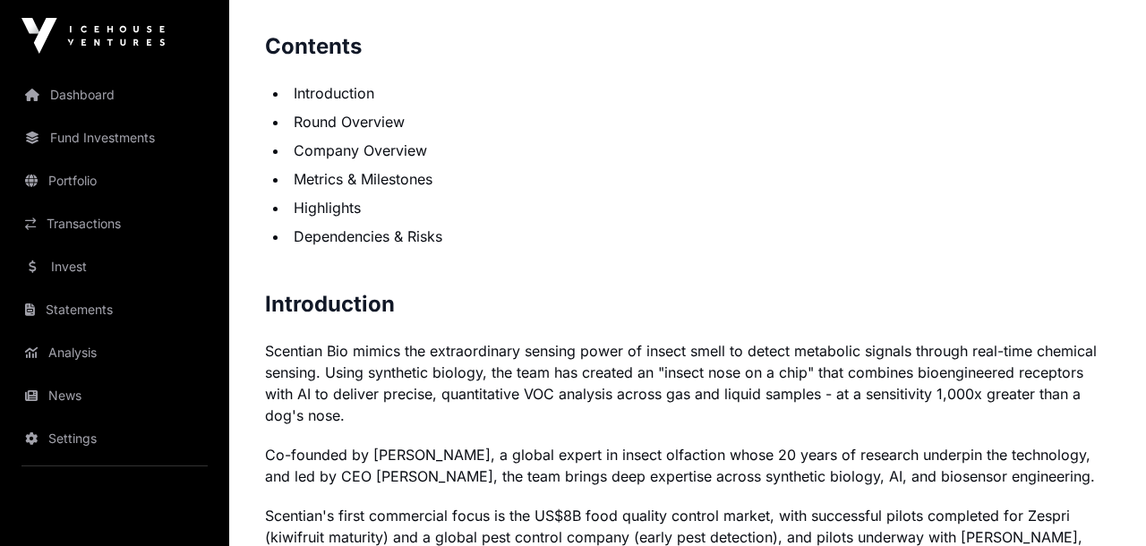
scroll to position [1128, 0]
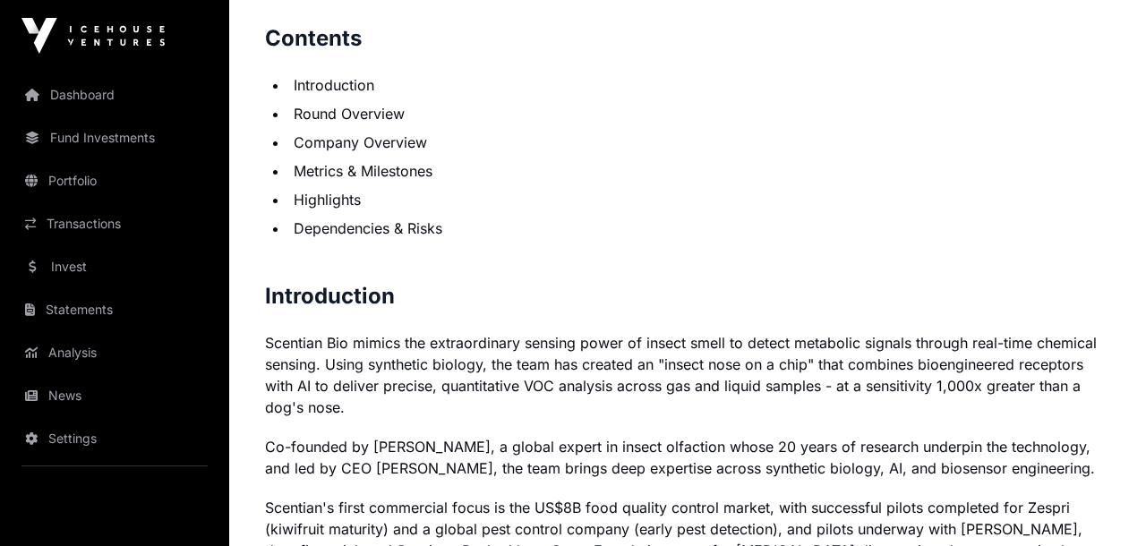
click at [797, 393] on p "Scentian Bio mimics the extraordinary sensing power of insect smell to detect m…" at bounding box center [687, 375] width 845 height 86
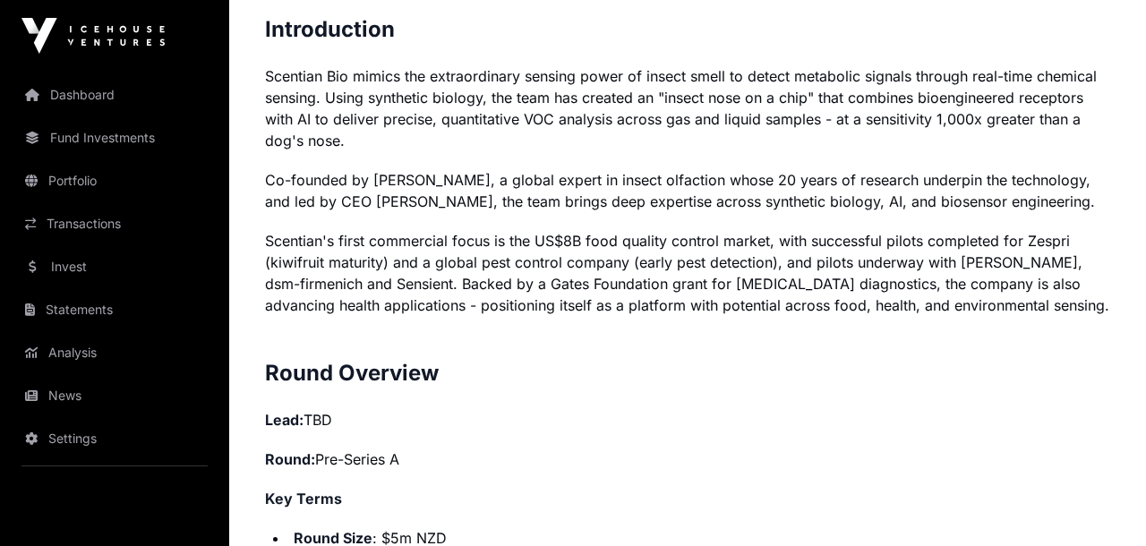
scroll to position [1401, 0]
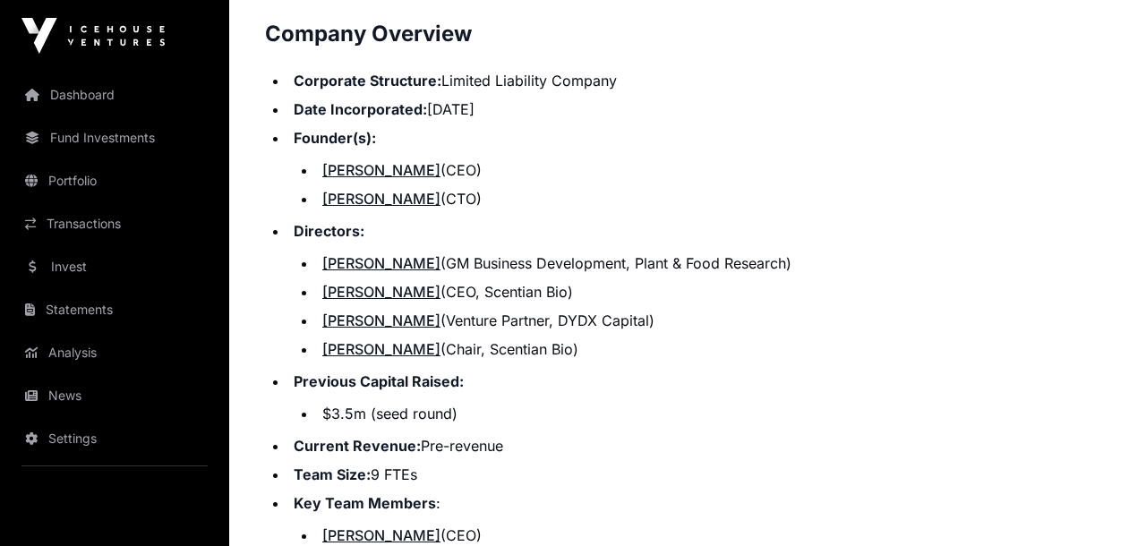
scroll to position [2175, 0]
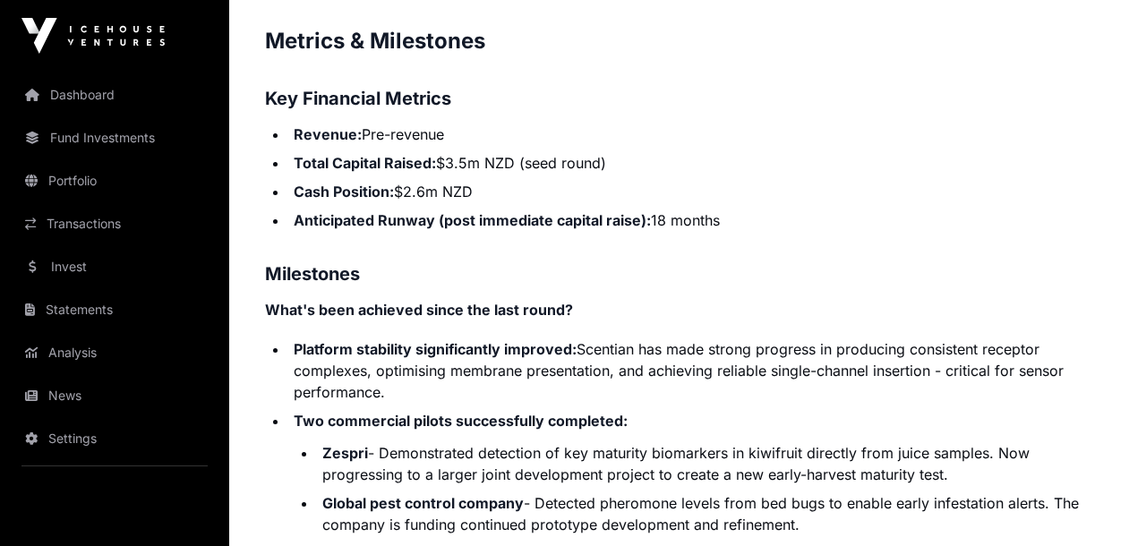
click at [877, 386] on li "Platform stability significantly improved: Scentian has made strong progress in…" at bounding box center [699, 370] width 822 height 64
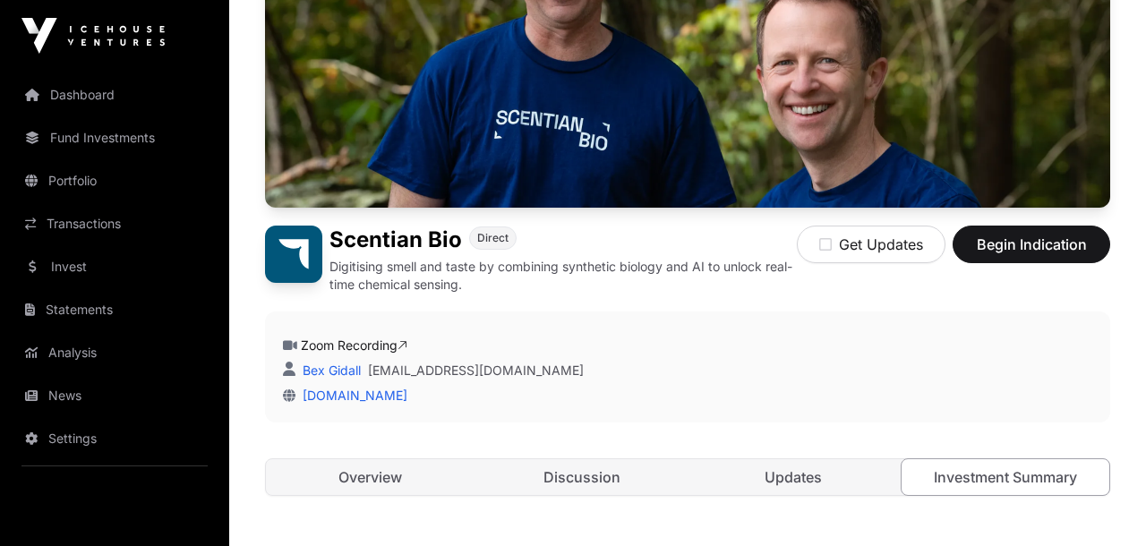
scroll to position [176, 0]
